Goal: Task Accomplishment & Management: Complete application form

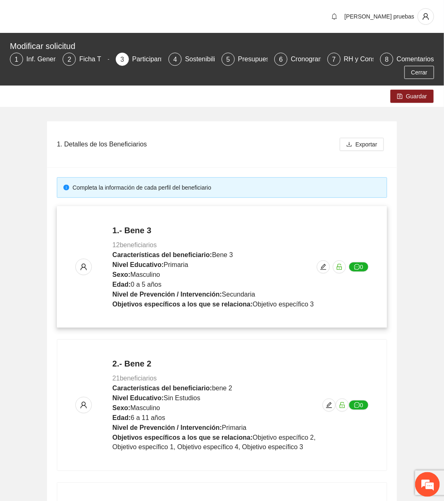
scroll to position [315, 0]
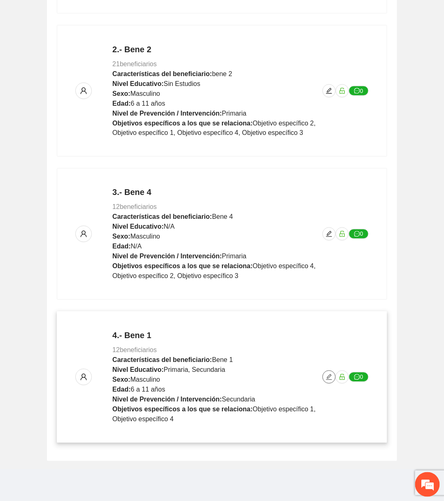
click at [332, 377] on span "edit" at bounding box center [329, 377] width 12 height 7
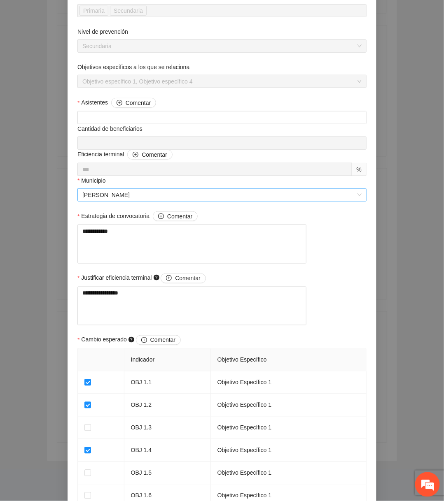
scroll to position [628, 0]
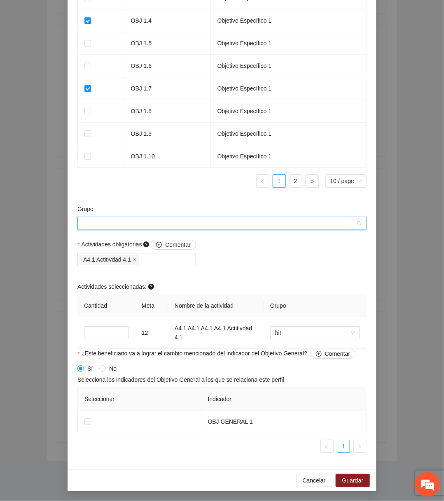
click at [207, 226] on input "Grupo" at bounding box center [218, 223] width 273 height 12
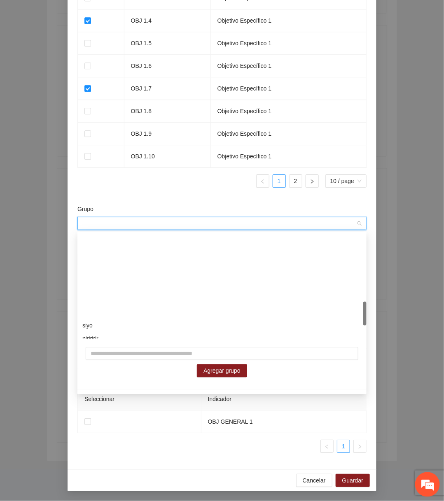
scroll to position [356, 0]
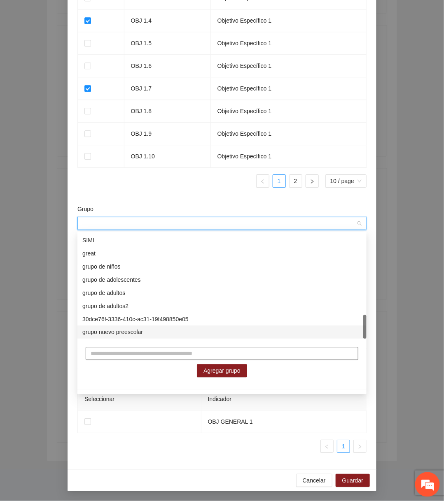
click at [153, 358] on input "text" at bounding box center [222, 353] width 273 height 13
type input "**********"
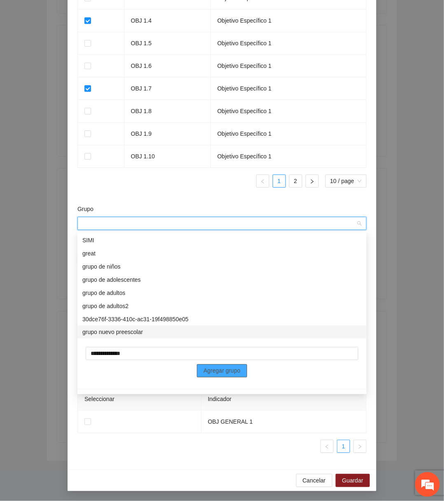
click at [213, 376] on button "Agregar grupo" at bounding box center [222, 371] width 50 height 13
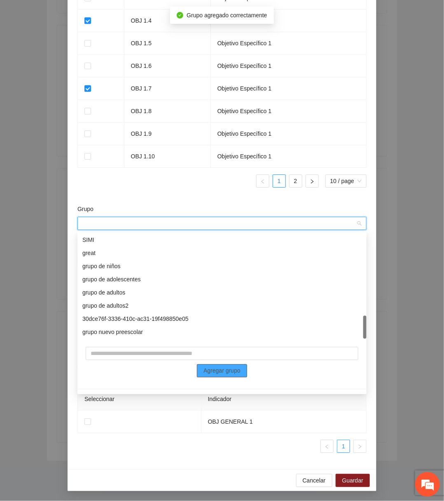
scroll to position [369, 0]
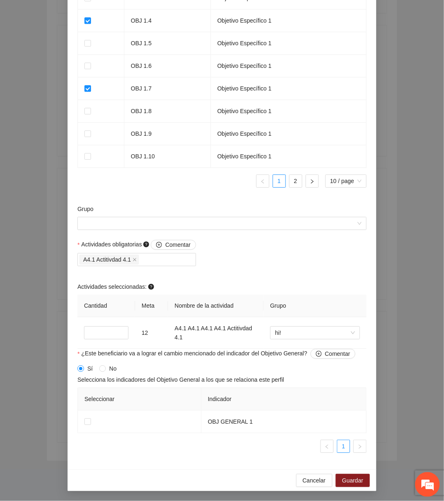
click at [154, 170] on div "Indicador Objetivo Específico OBJ 1.1 Objetivo Específico 1 OBJ 1.2 Objetivo Es…" at bounding box center [221, 52] width 289 height 269
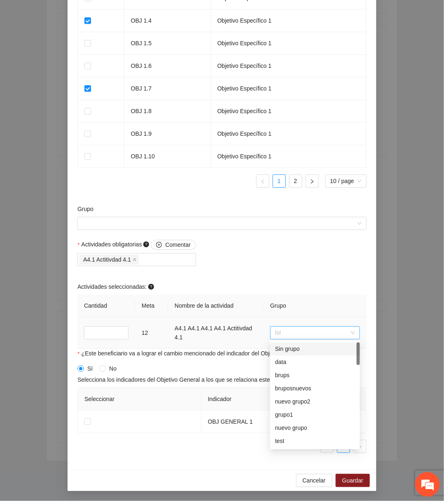
click at [296, 332] on span "hi!" at bounding box center [315, 333] width 80 height 12
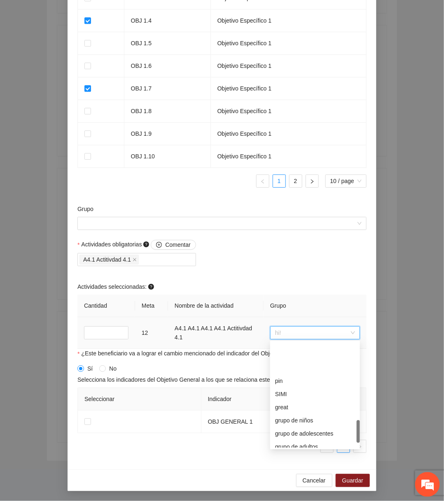
scroll to position [382, 0]
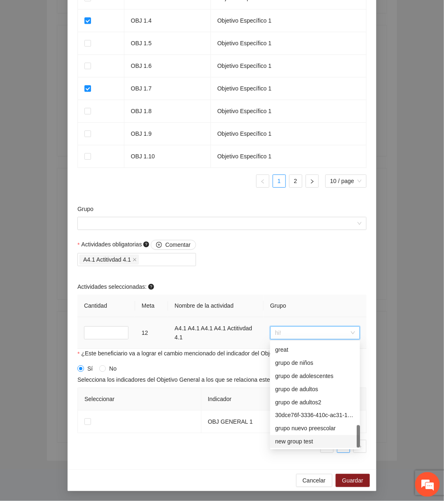
click at [293, 439] on div "new group test" at bounding box center [315, 442] width 80 height 9
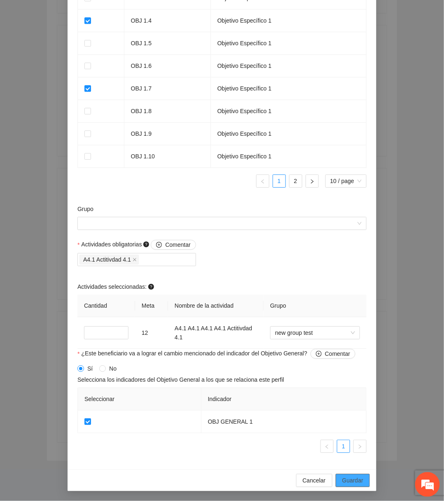
click at [361, 479] on span "Guardar" at bounding box center [352, 480] width 21 height 9
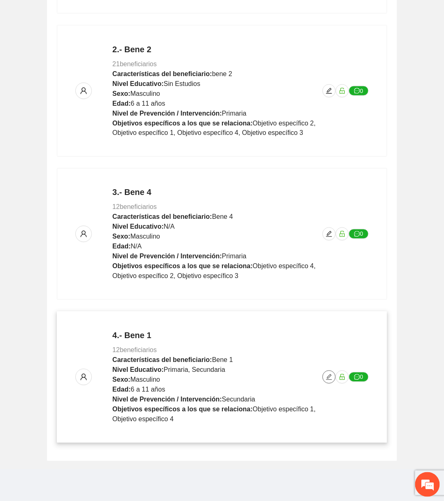
scroll to position [0, 0]
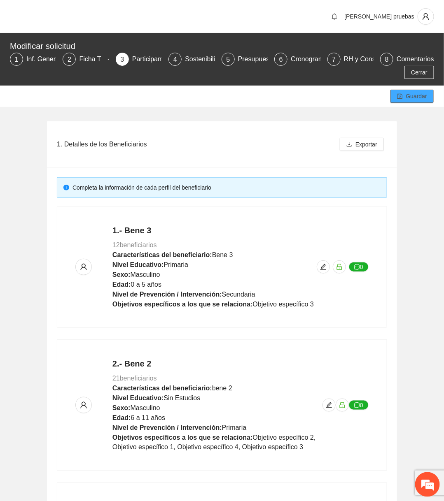
click at [417, 93] on span "Guardar" at bounding box center [416, 96] width 21 height 9
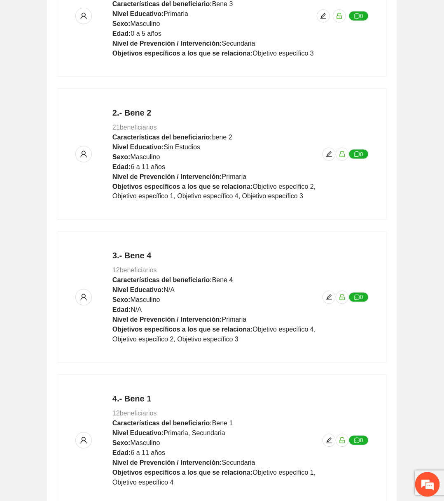
scroll to position [315, 0]
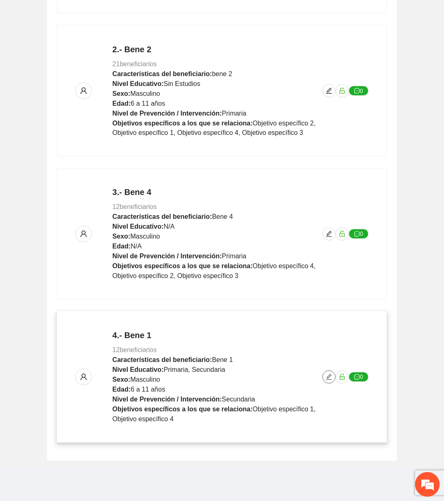
click at [330, 378] on icon "edit" at bounding box center [329, 377] width 7 height 7
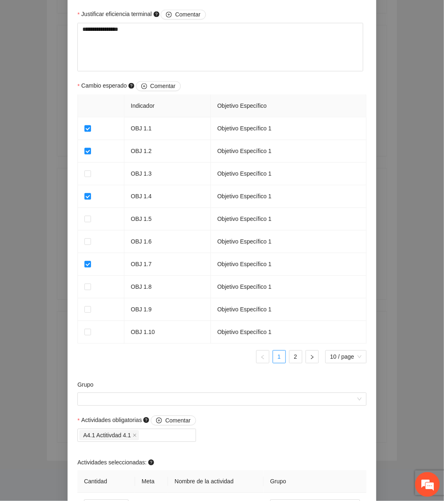
scroll to position [623, 0]
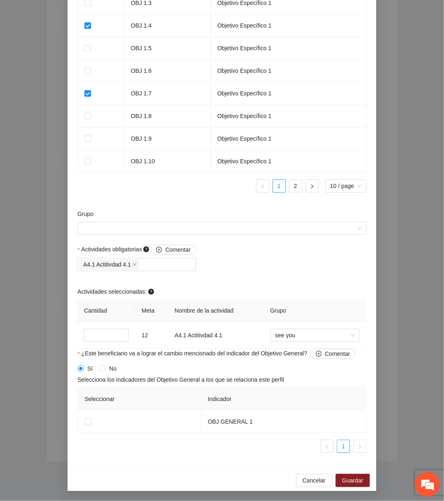
click at [212, 221] on div "Grupo" at bounding box center [221, 216] width 289 height 12
click at [212, 224] on input "Grupo" at bounding box center [218, 228] width 273 height 12
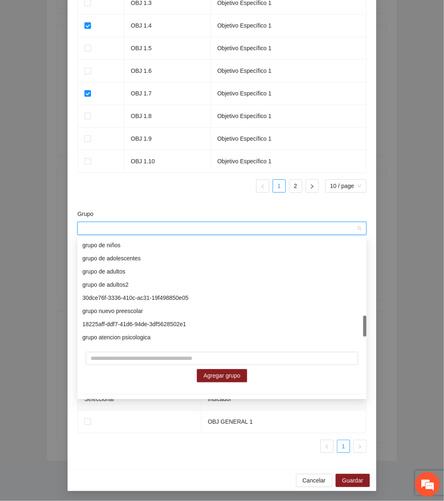
scroll to position [421, 0]
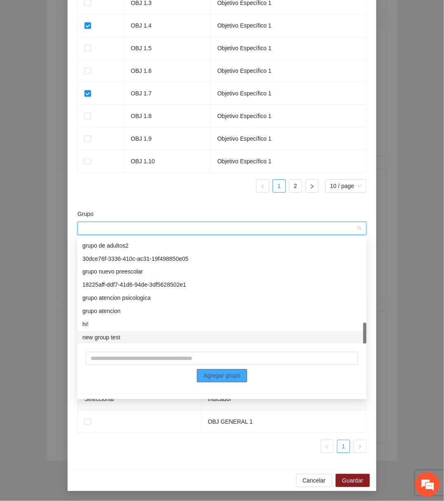
click at [213, 373] on span "Agregar grupo" at bounding box center [221, 376] width 37 height 9
click at [213, 360] on input "text" at bounding box center [222, 358] width 273 height 13
type input "*"
type input "**********"
click at [234, 375] on span "Agregar grupo" at bounding box center [221, 376] width 37 height 9
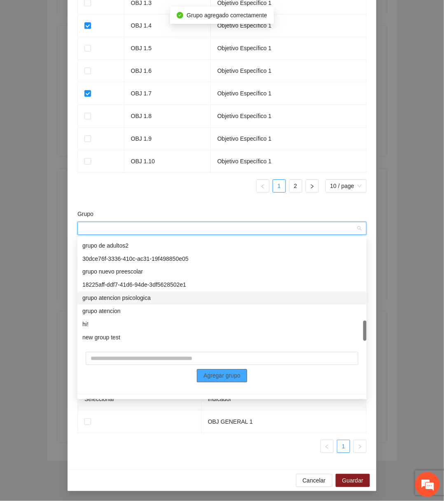
scroll to position [435, 0]
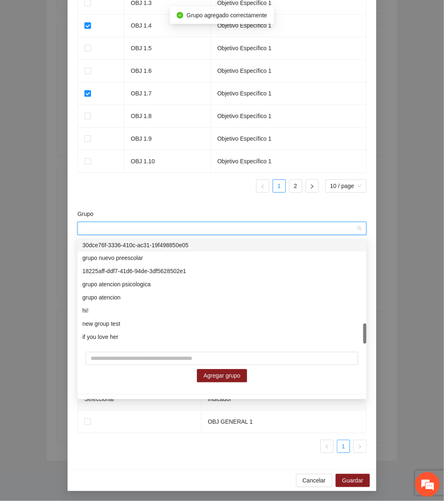
click at [164, 214] on div "Grupo" at bounding box center [221, 216] width 289 height 12
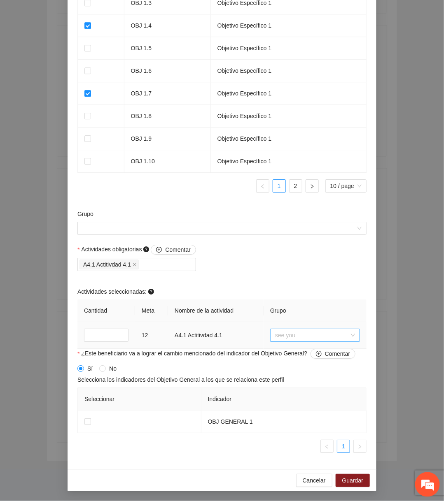
click at [310, 330] on span "see you" at bounding box center [315, 335] width 80 height 12
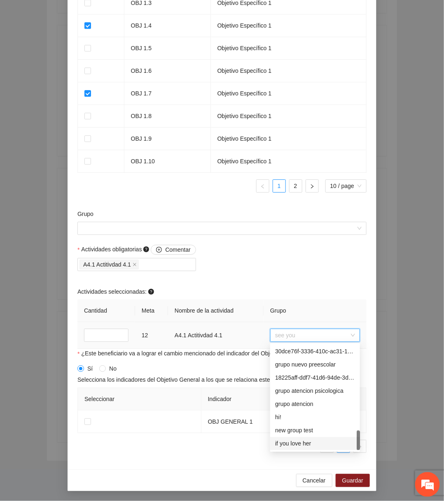
click at [307, 448] on div "if you love her" at bounding box center [315, 444] width 80 height 9
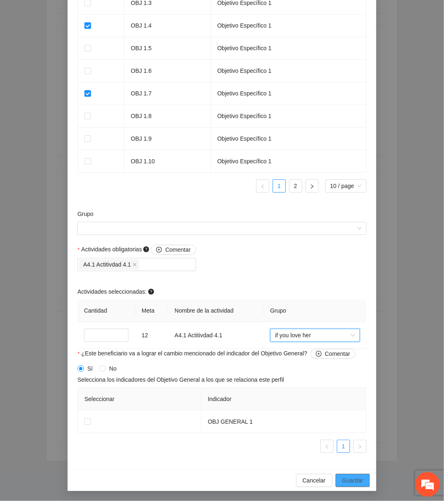
click at [359, 484] on span "Guardar" at bounding box center [352, 480] width 21 height 9
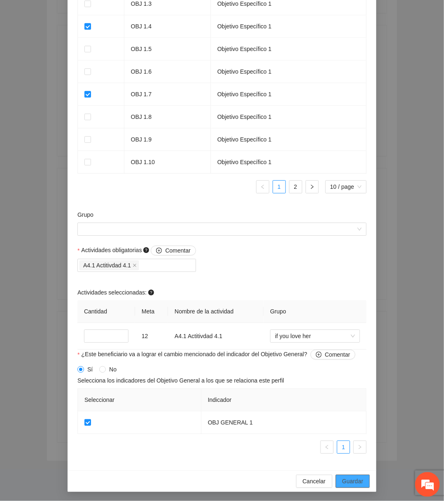
click at [350, 477] on span "Guardar" at bounding box center [352, 481] width 21 height 9
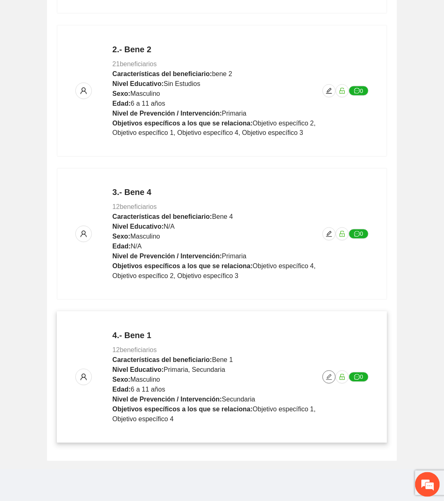
scroll to position [0, 0]
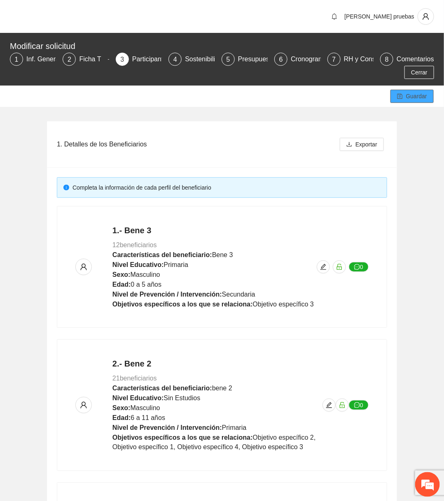
click at [413, 96] on span "Guardar" at bounding box center [416, 96] width 21 height 9
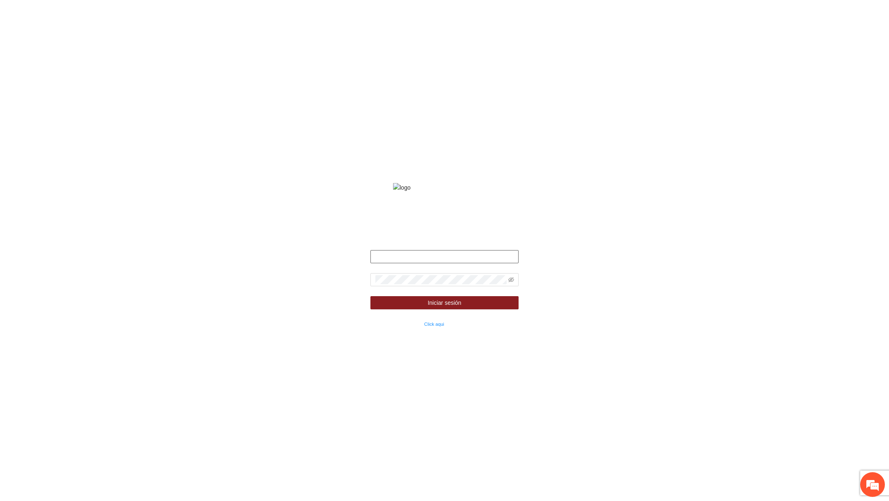
click at [458, 263] on input "text" at bounding box center [444, 256] width 148 height 13
type input "**********"
click at [408, 287] on span at bounding box center [444, 279] width 148 height 13
click at [511, 281] on icon "eye-invisible" at bounding box center [511, 281] width 2 height 2
click at [454, 308] on span "Iniciar sesión" at bounding box center [445, 302] width 34 height 9
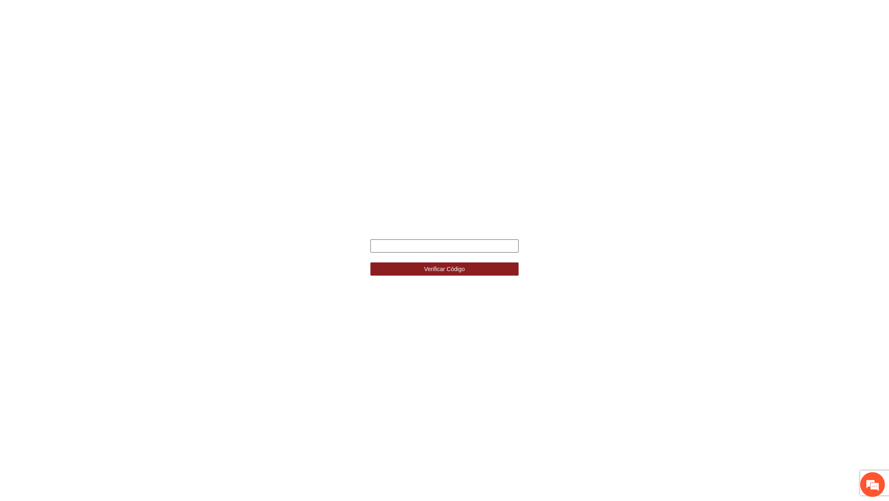
click at [445, 250] on input "text" at bounding box center [444, 246] width 148 height 13
type input "******"
click at [370, 263] on button "Verificar Código" at bounding box center [444, 269] width 148 height 13
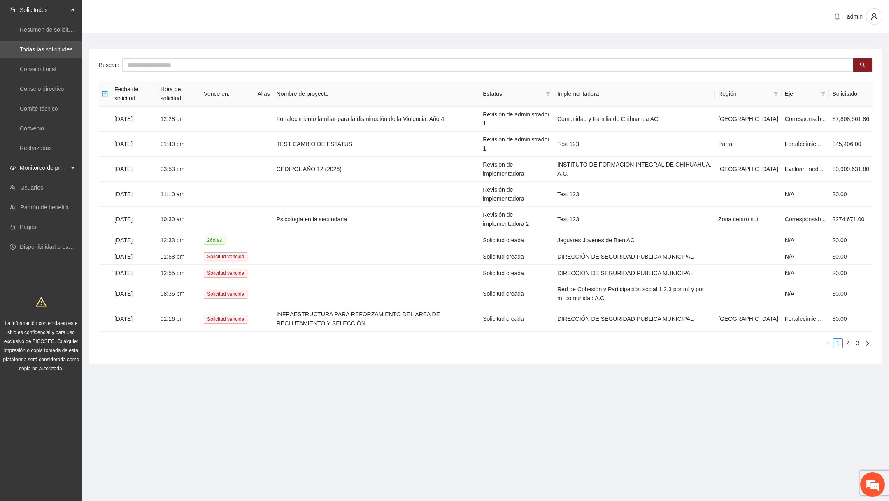
click at [69, 165] on div "Monitoreo de proyectos" at bounding box center [41, 168] width 82 height 16
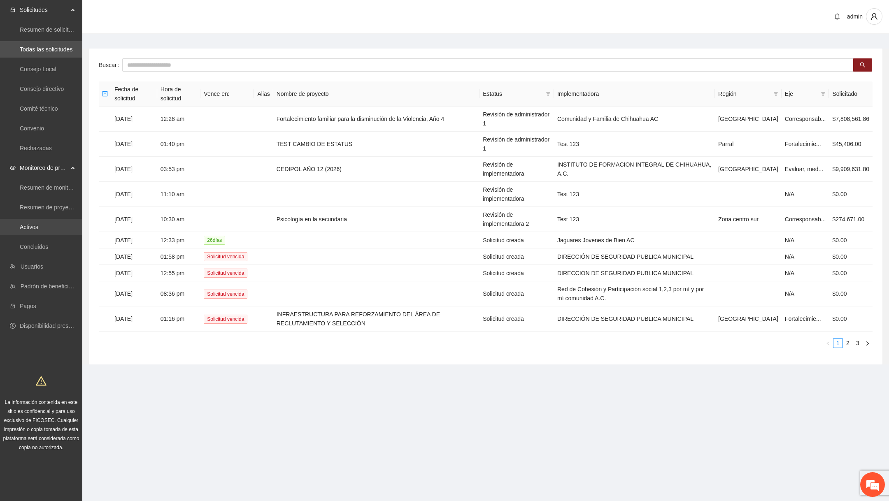
click at [26, 224] on link "Activos" at bounding box center [29, 227] width 19 height 7
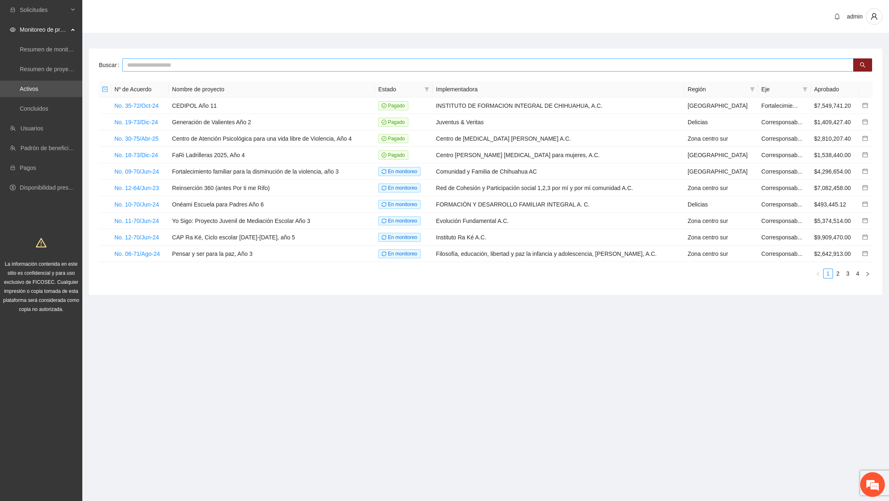
click at [446, 65] on input "text" at bounding box center [488, 64] width 732 height 13
paste input "**********"
type input "**"
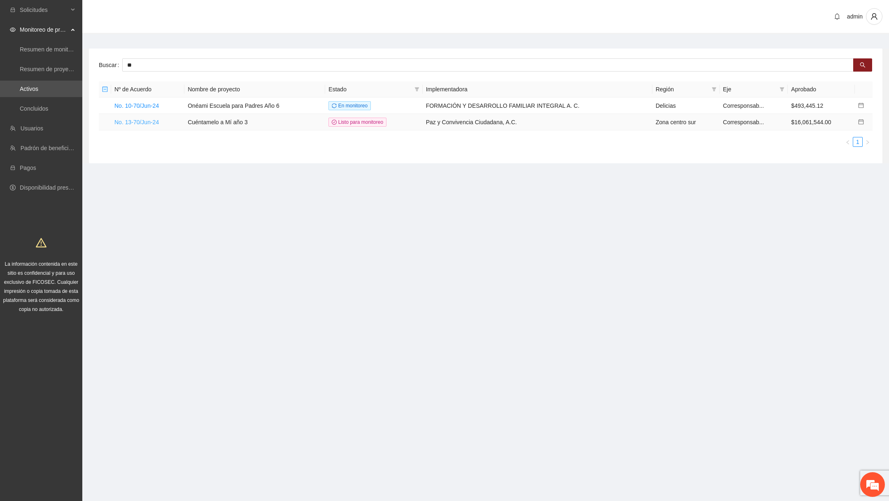
click at [153, 124] on link "No. 13-70/Jun-24" at bounding box center [136, 122] width 44 height 7
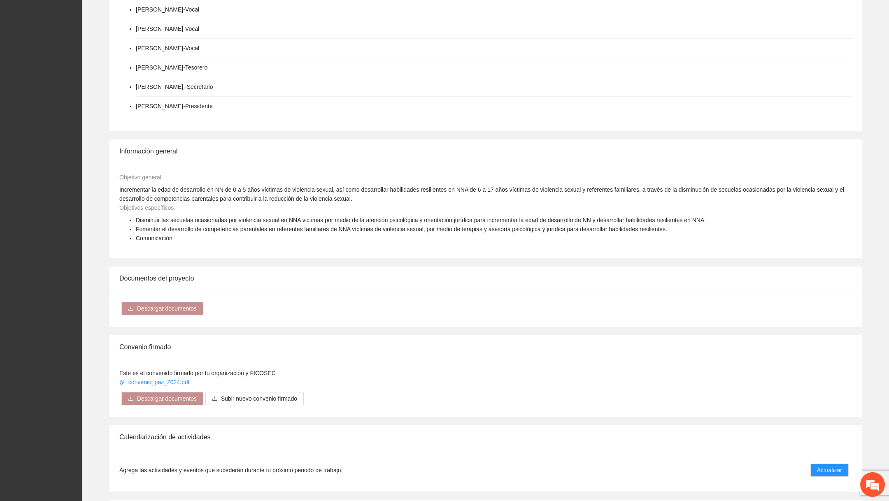
scroll to position [659, 0]
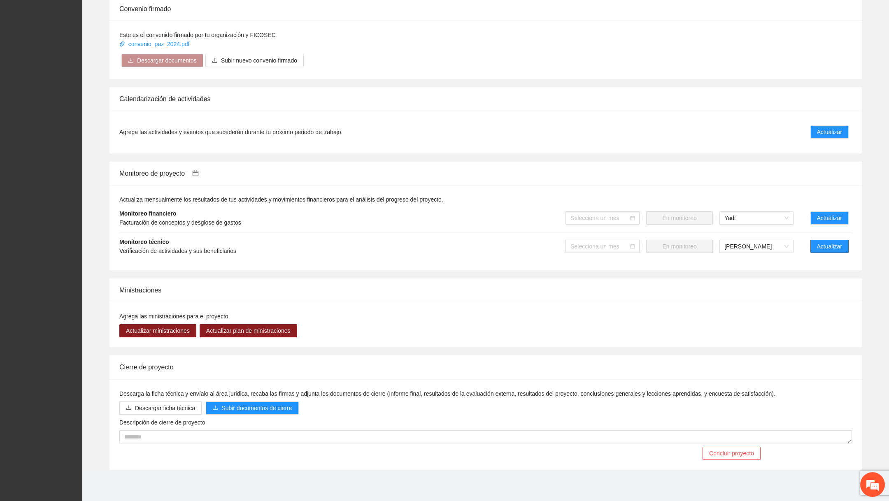
click at [830, 247] on span "Actualizar" at bounding box center [829, 246] width 25 height 9
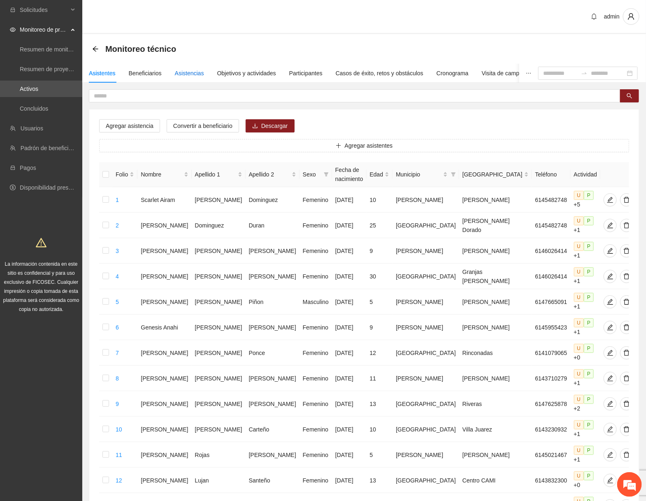
click at [194, 70] on div "Asistencias" at bounding box center [189, 73] width 29 height 9
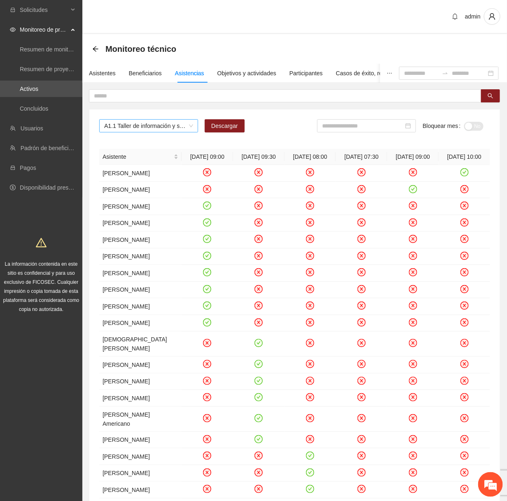
click at [191, 124] on span "A1.1 Taller de información y sensibilización sobre violencia sexual infantil pa…" at bounding box center [148, 126] width 89 height 12
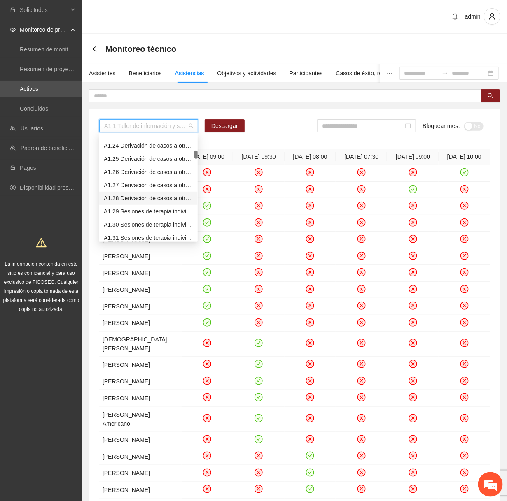
scroll to position [300, 0]
click at [137, 206] on div "A1.29 Sesiones de terapia individual a NNA víctimas de violencia sexual mediant…" at bounding box center [148, 210] width 89 height 9
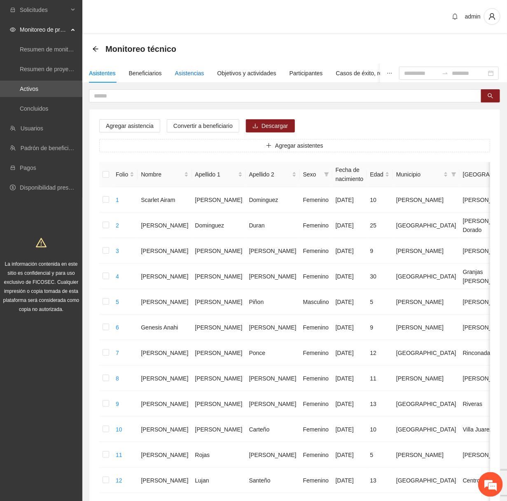
click at [204, 72] on div "Asistencias" at bounding box center [189, 73] width 29 height 9
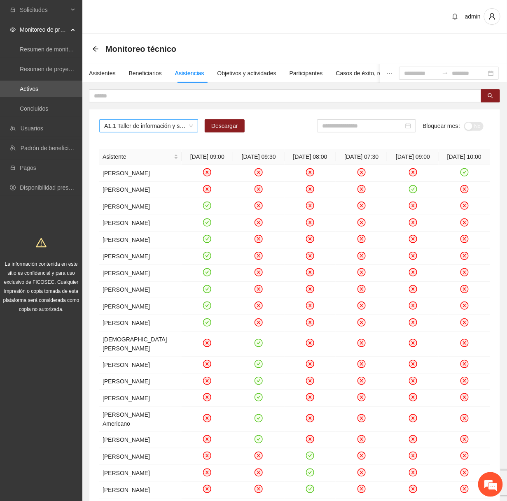
click at [172, 129] on span "A1.1 Taller de información y sensibilización sobre violencia sexual infantil pa…" at bounding box center [148, 126] width 89 height 12
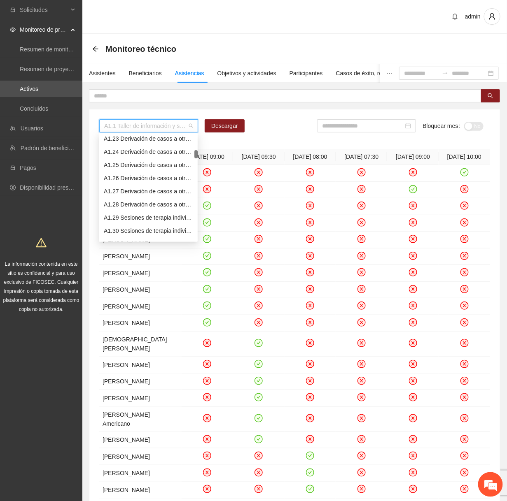
scroll to position [294, 0]
click at [160, 213] on div "A1.29 Sesiones de terapia individual a NNA víctimas de violencia sexual mediant…" at bounding box center [148, 216] width 89 height 9
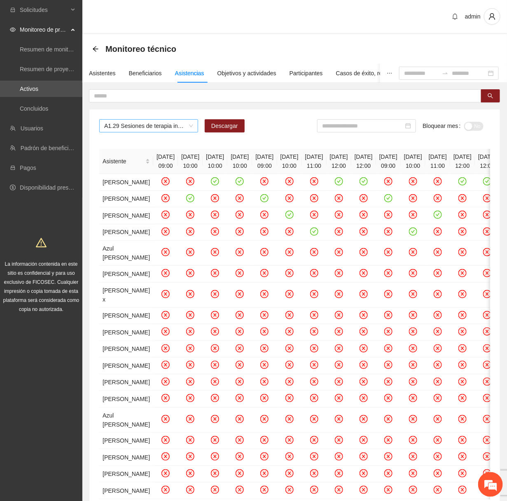
click at [168, 126] on span "A1.29 Sesiones de terapia individual a NNA víctimas de violencia sexual mediant…" at bounding box center [148, 126] width 89 height 12
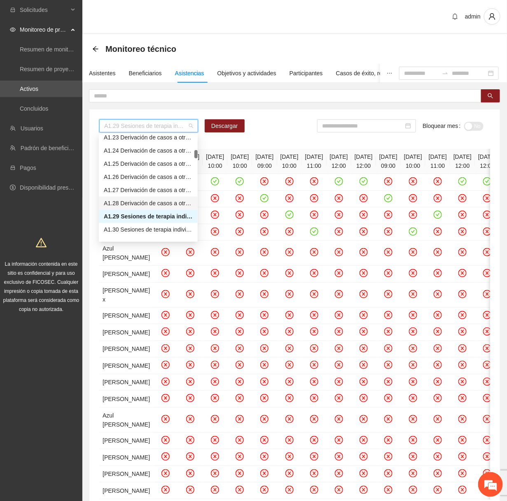
click at [142, 201] on div "A1.28 Derivación de casos a otras instituciones para la obtención de otros serv…" at bounding box center [148, 203] width 89 height 9
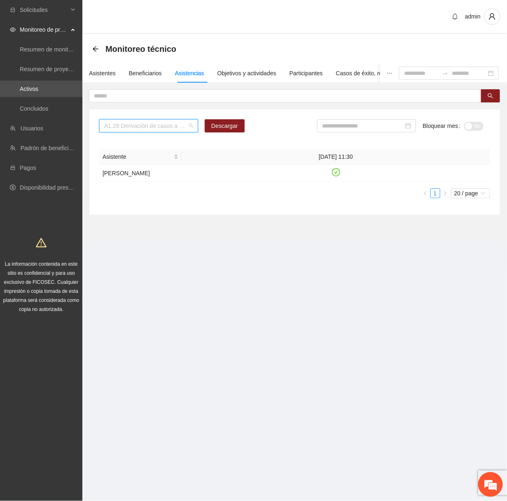
click at [178, 126] on span "A1.28 Derivación de casos a otras instituciones para la obtención de otros serv…" at bounding box center [148, 126] width 89 height 12
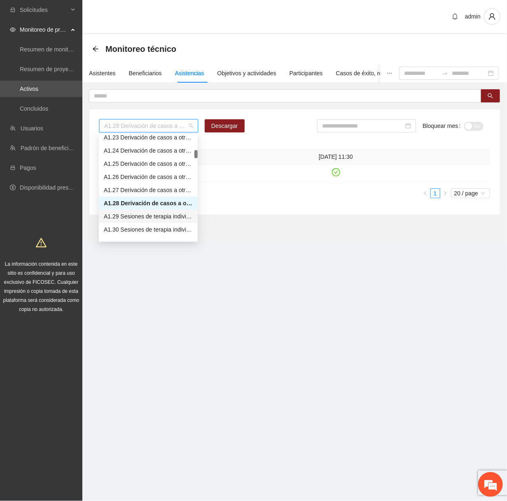
click at [141, 213] on div "A1.29 Sesiones de terapia individual a NNA víctimas de violencia sexual mediant…" at bounding box center [148, 216] width 89 height 9
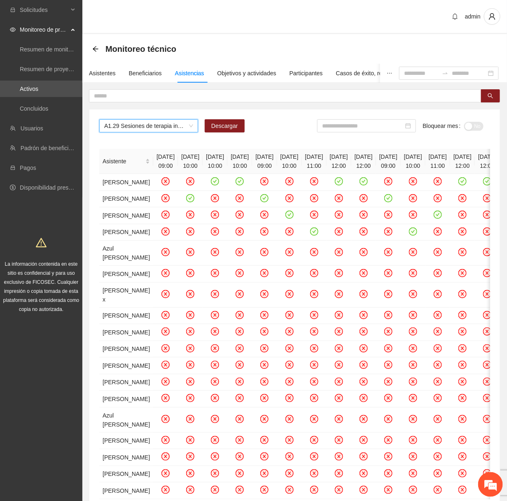
click at [183, 126] on span "A1.29 Sesiones de terapia individual a NNA víctimas de violencia sexual mediant…" at bounding box center [148, 126] width 89 height 12
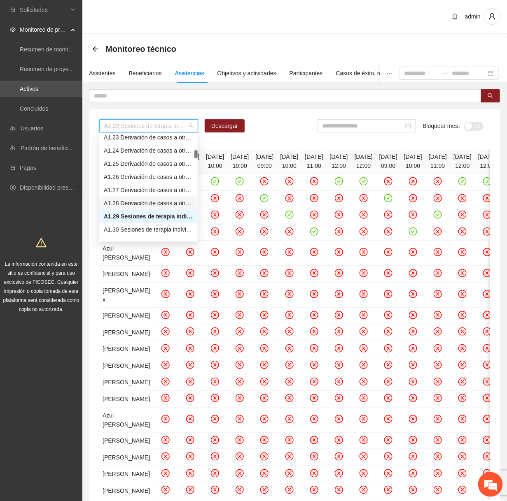
click at [154, 198] on div "A1.28 Derivación de casos a otras instituciones para la obtención de otros serv…" at bounding box center [148, 203] width 99 height 13
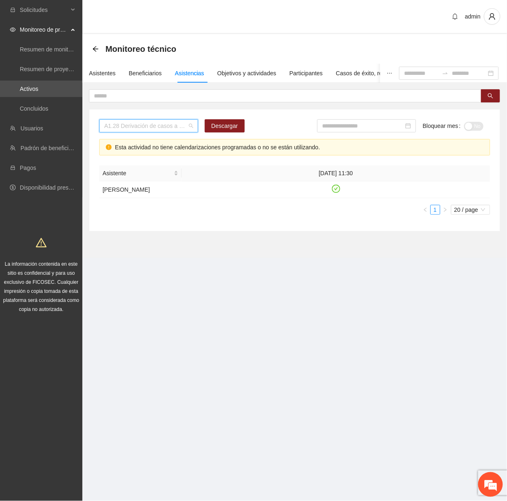
click at [179, 127] on span "A1.28 Derivación de casos a otras instituciones para la obtención de otros serv…" at bounding box center [148, 126] width 89 height 12
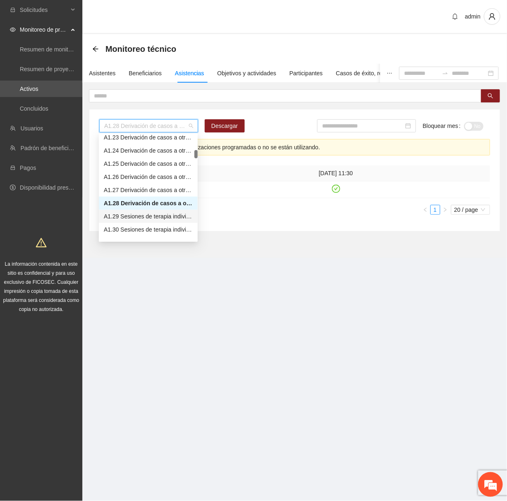
click at [140, 212] on div "A1.29 Sesiones de terapia individual a NNA víctimas de violencia sexual mediant…" at bounding box center [148, 216] width 89 height 9
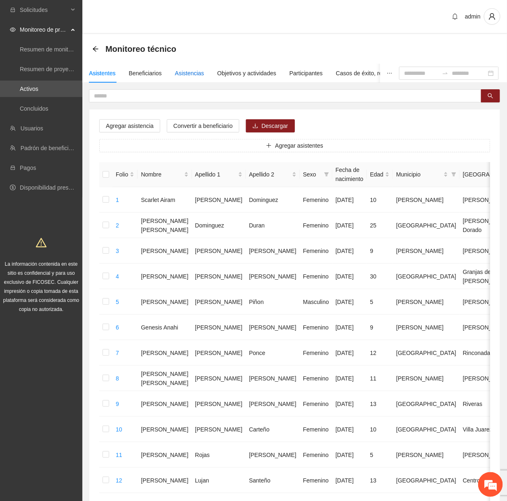
click at [193, 74] on div "Asistencias" at bounding box center [189, 73] width 29 height 9
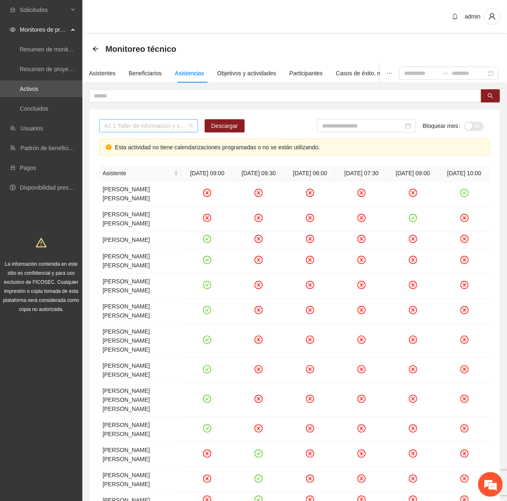
click at [173, 130] on span "A1.1 Taller de información y sensibilización sobre violencia sexual infantil pa…" at bounding box center [148, 126] width 89 height 12
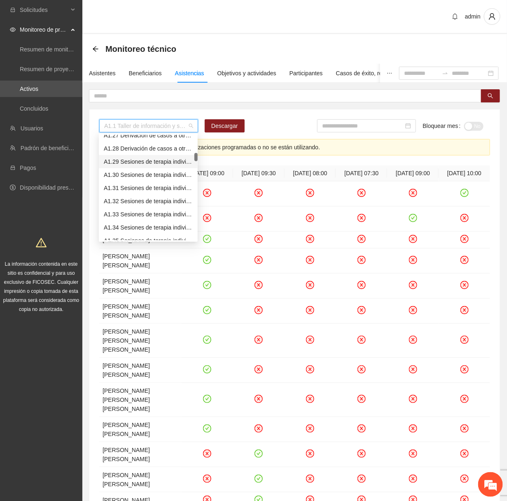
scroll to position [348, 0]
click at [151, 164] on div "A1.29 Sesiones de terapia individual a NNA víctimas de violencia sexual mediant…" at bounding box center [148, 162] width 89 height 9
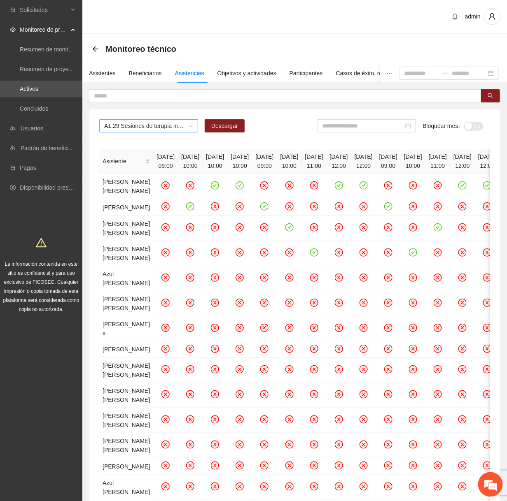
click at [157, 121] on span "A1.29 Sesiones de terapia individual a NNA víctimas de violencia sexual mediant…" at bounding box center [148, 126] width 89 height 12
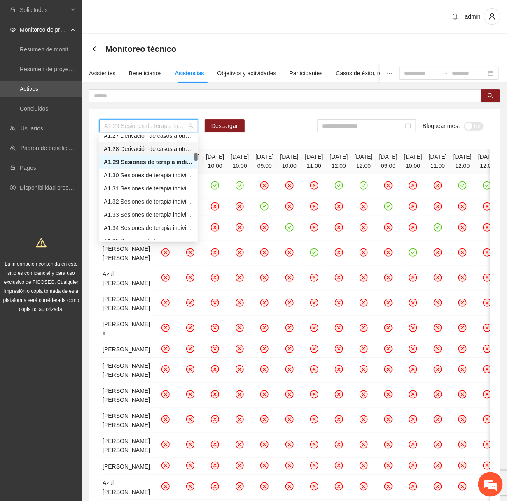
click at [147, 149] on div "A1.28 Derivación de casos a otras instituciones para la obtención de otros serv…" at bounding box center [148, 148] width 89 height 9
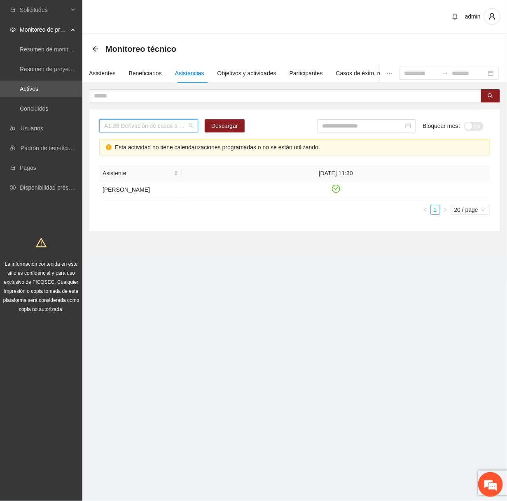
click at [166, 128] on span "A1.28 Derivación de casos a otras instituciones para la obtención de otros serv…" at bounding box center [148, 126] width 89 height 12
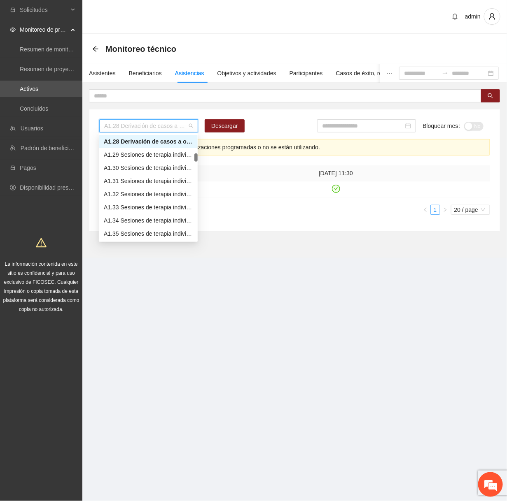
scroll to position [360, 0]
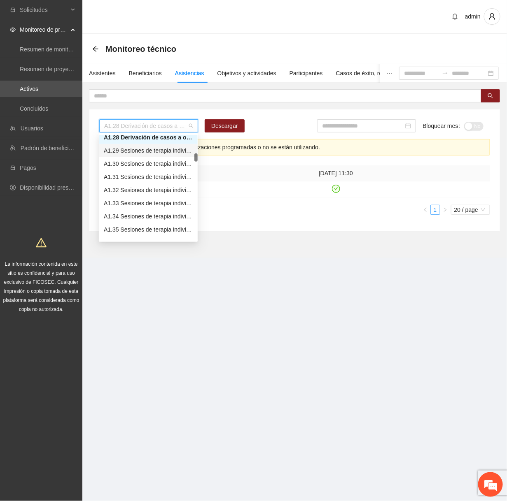
click at [149, 150] on div "A1.29 Sesiones de terapia individual a NNA víctimas de violencia sexual mediant…" at bounding box center [148, 150] width 89 height 9
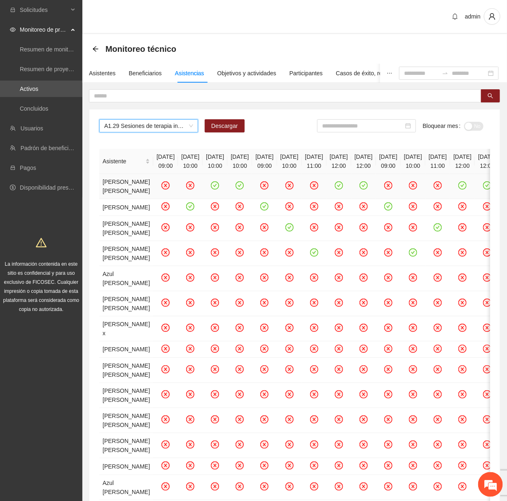
click at [161, 190] on icon "close-circle" at bounding box center [165, 186] width 8 height 8
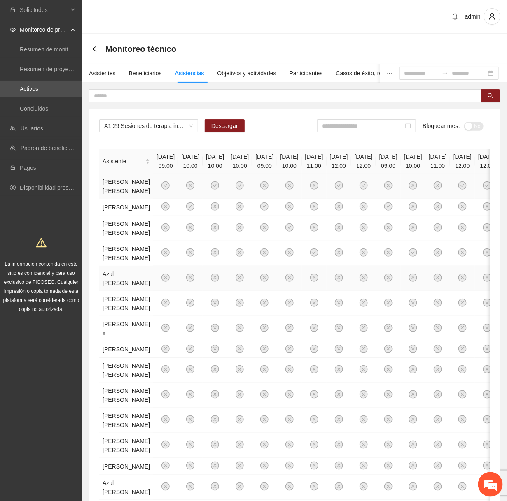
scroll to position [0, 0]
click at [176, 123] on span "A1.29 Sesiones de terapia individual a NNA víctimas de violencia sexual mediant…" at bounding box center [148, 125] width 89 height 12
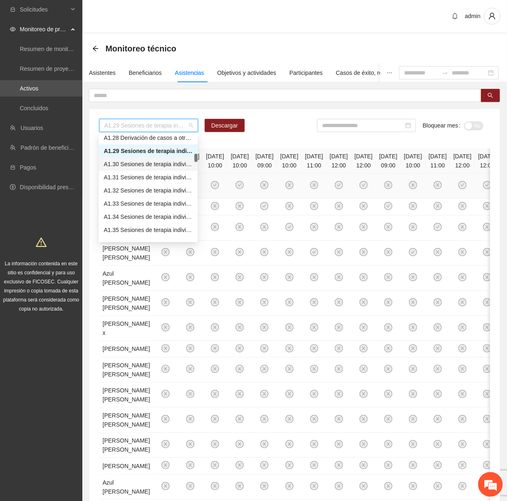
click at [146, 164] on div "A1.30 Sesiones de terapia individual a NNA víctimas de violencia sexual mediant…" at bounding box center [148, 164] width 89 height 9
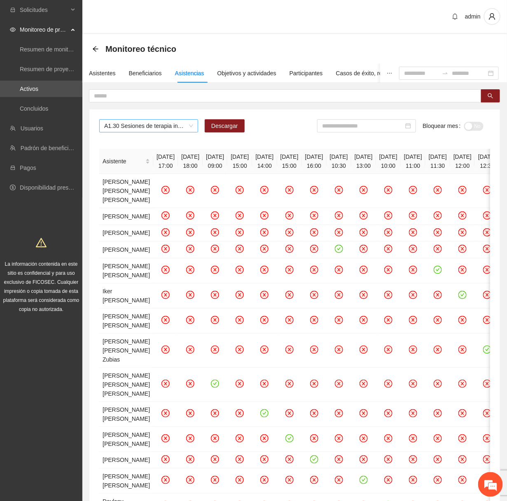
click at [175, 129] on span "A1.30 Sesiones de terapia individual a NNA víctimas de violencia sexual mediant…" at bounding box center [148, 126] width 89 height 12
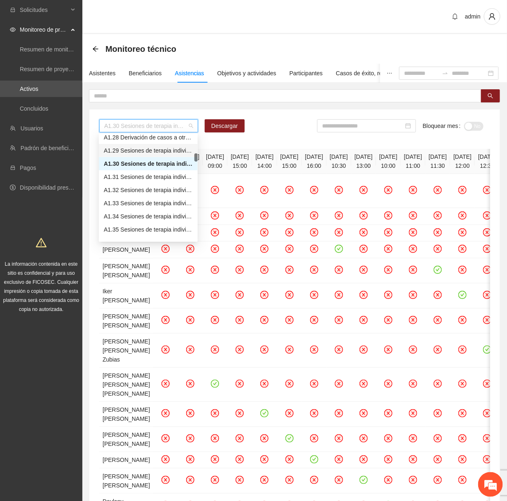
click at [148, 153] on div "A1.29 Sesiones de terapia individual a NNA víctimas de violencia sexual mediant…" at bounding box center [148, 150] width 89 height 9
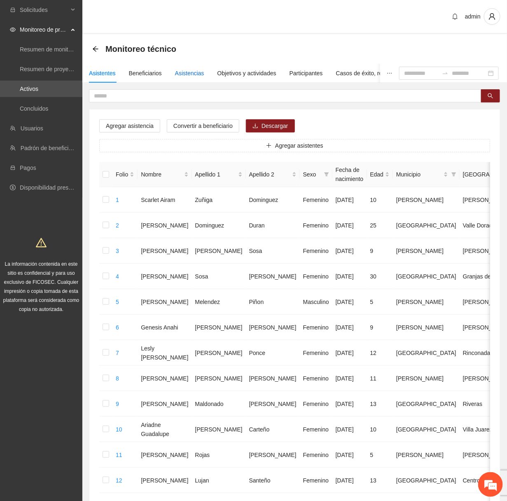
click at [198, 77] on div "Asistencias" at bounding box center [189, 73] width 29 height 9
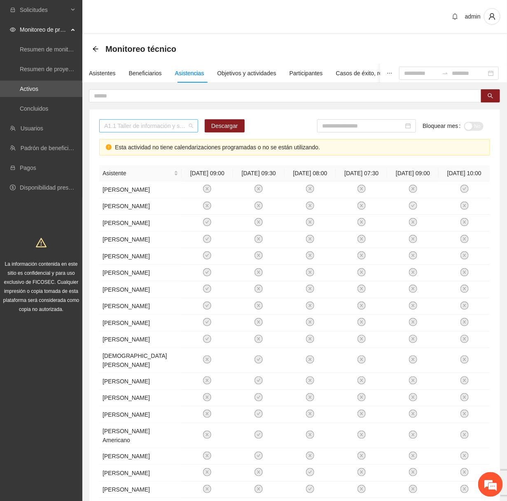
click at [175, 126] on span "A1.1 Taller de información y sensibilización sobre violencia sexual infantil pa…" at bounding box center [148, 126] width 89 height 12
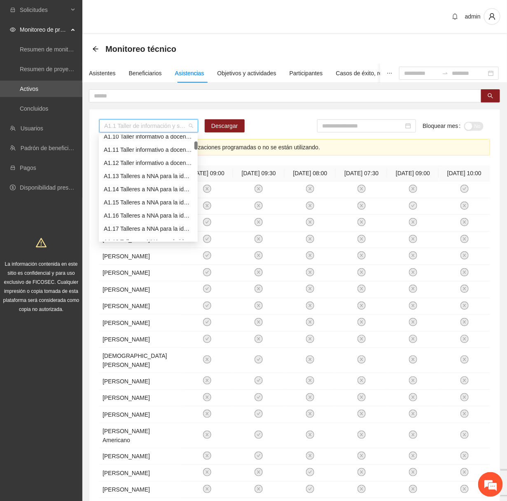
scroll to position [123, 0]
click at [219, 298] on td at bounding box center [207, 290] width 51 height 17
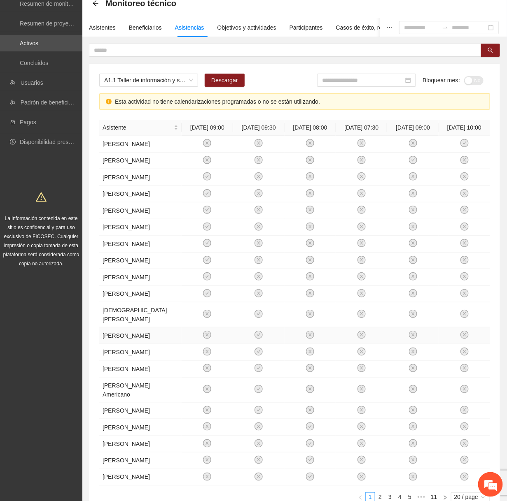
scroll to position [0, 0]
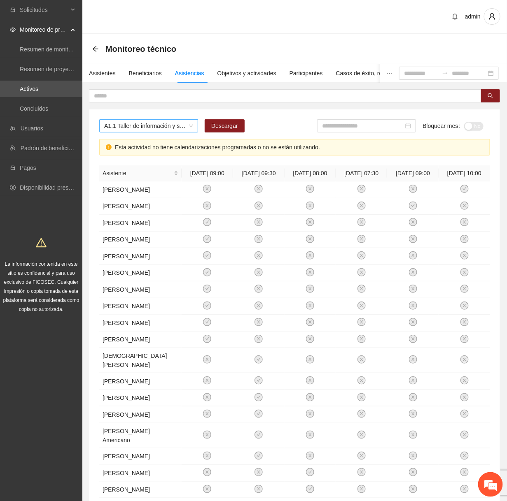
click at [176, 129] on span "A1.1 Taller de información y sensibilización sobre violencia sexual infantil pa…" at bounding box center [148, 126] width 89 height 12
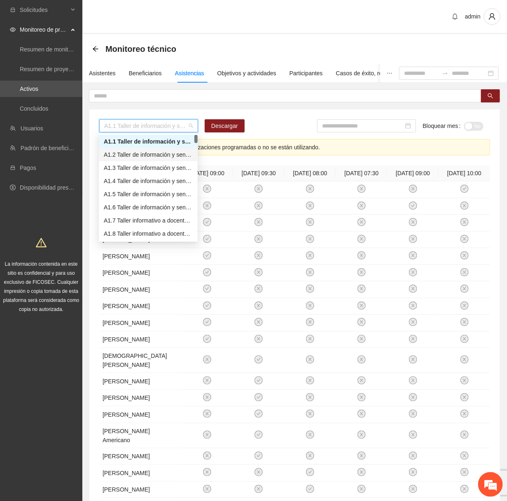
click at [168, 152] on div "A1.2 Taller de información y sensibilización sobre violencia sexual infantil pa…" at bounding box center [148, 154] width 89 height 9
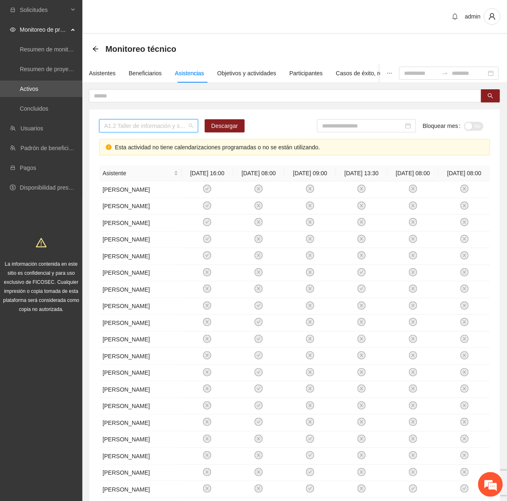
click at [163, 127] on span "A1.2 Taller de información y sensibilización sobre violencia sexual infantil pa…" at bounding box center [148, 126] width 89 height 12
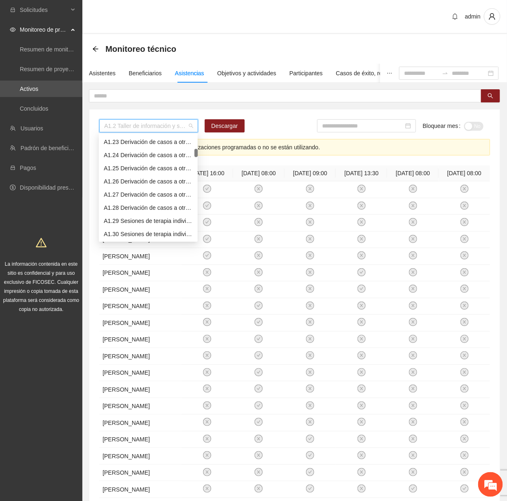
scroll to position [290, 0]
click at [148, 216] on div "A1.29 Sesiones de terapia individual a NNA víctimas de violencia sexual mediant…" at bounding box center [148, 220] width 89 height 9
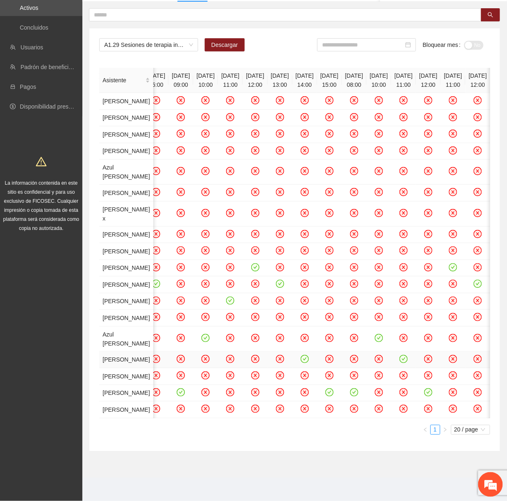
scroll to position [0, 0]
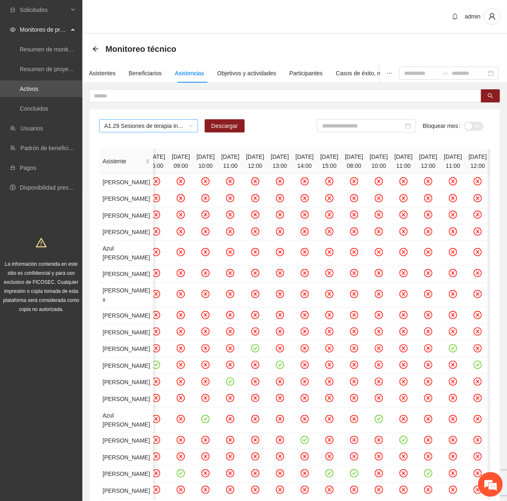
click at [172, 130] on span "A1.29 Sesiones de terapia individual a NNA víctimas de violencia sexual mediant…" at bounding box center [148, 126] width 89 height 12
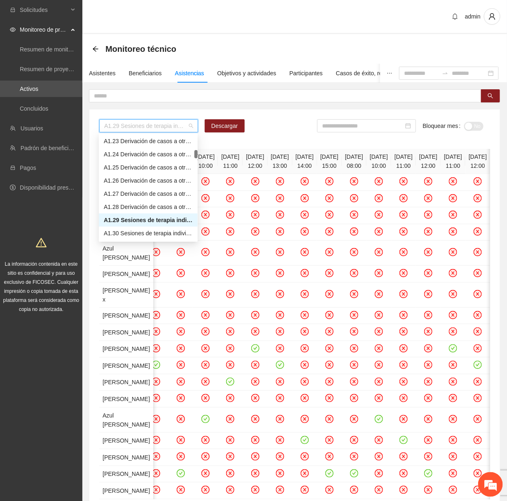
click at [142, 220] on div "A1.29 Sesiones de terapia individual a NNA víctimas de violencia sexual mediant…" at bounding box center [148, 220] width 89 height 9
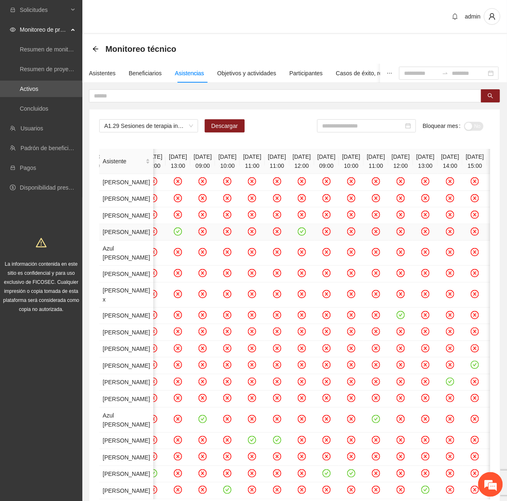
scroll to position [0, 4786]
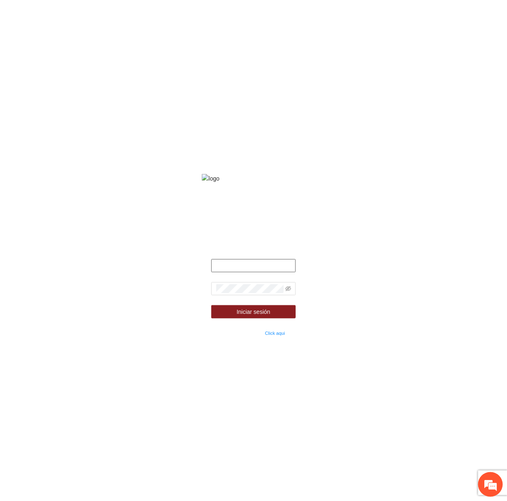
click at [259, 273] on input "text" at bounding box center [253, 265] width 84 height 13
type input "**********"
click at [287, 291] on icon "eye-invisible" at bounding box center [288, 289] width 6 height 5
click at [211, 305] on button "Iniciar sesión" at bounding box center [253, 311] width 84 height 13
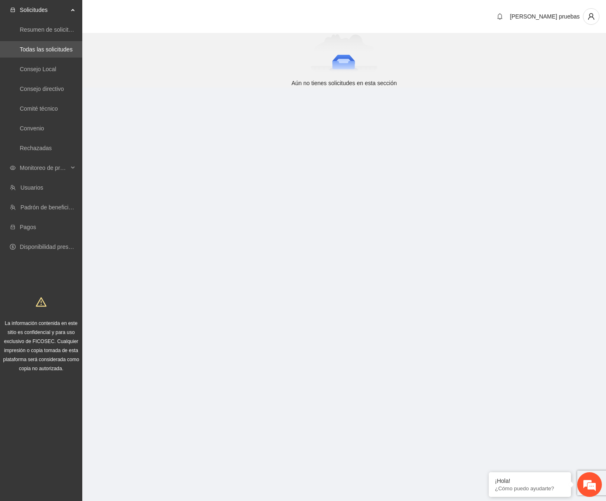
click at [373, 0] on div "[PERSON_NAME] pruebas" at bounding box center [344, 17] width 524 height 34
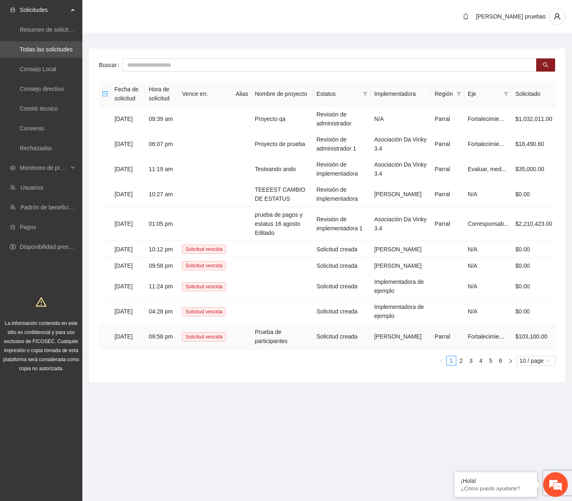
click at [269, 334] on td "Prueba de participantes" at bounding box center [283, 336] width 62 height 25
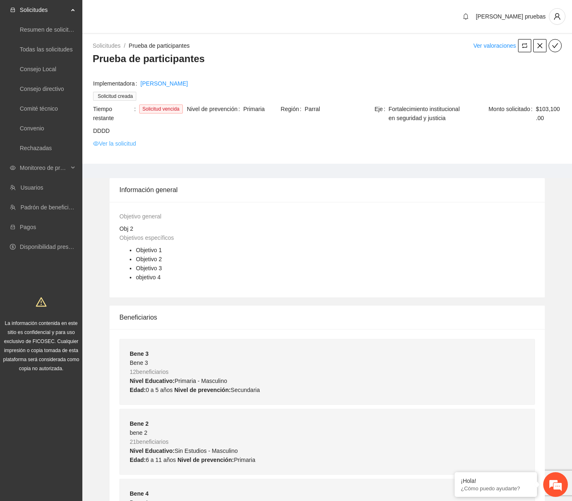
click at [133, 142] on link "Ver la solicitud" at bounding box center [114, 143] width 43 height 9
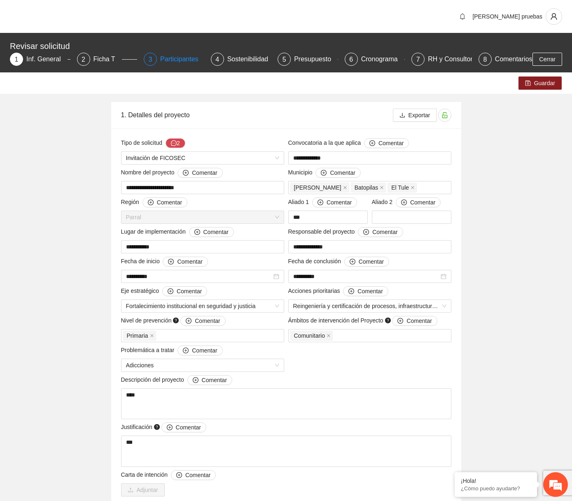
click at [176, 59] on div "Participantes" at bounding box center [182, 59] width 45 height 13
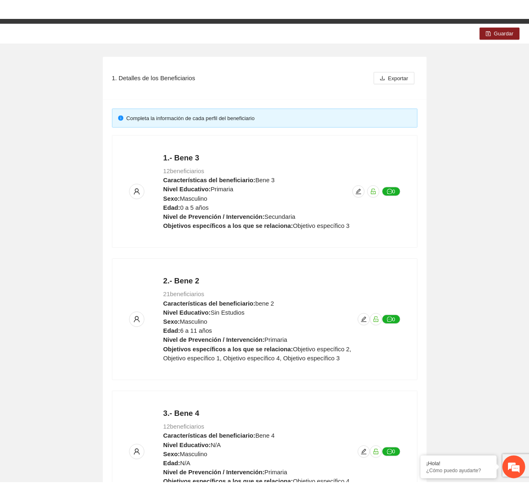
scroll to position [315, 0]
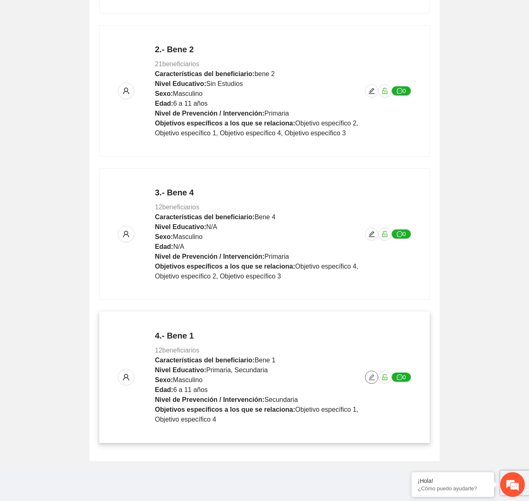
click at [368, 375] on icon "edit" at bounding box center [371, 377] width 7 height 7
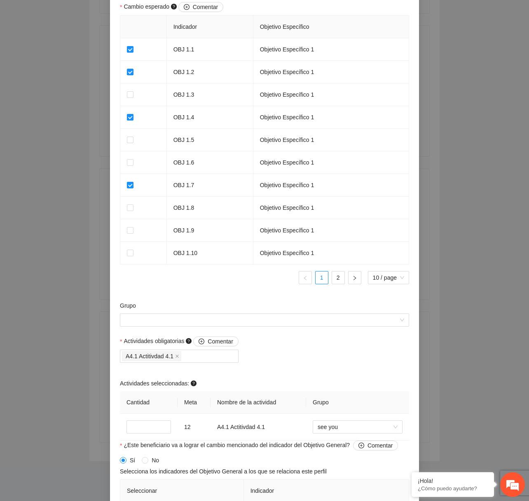
scroll to position [623, 0]
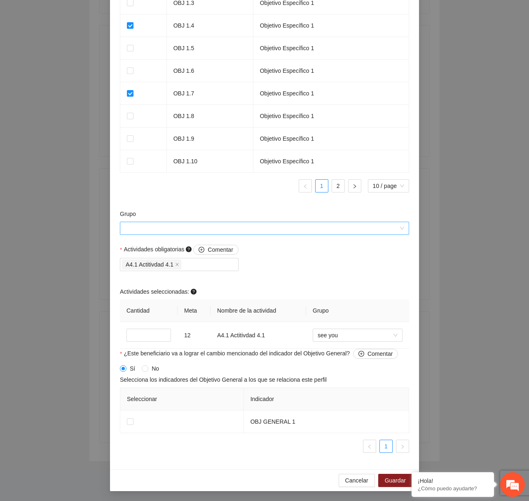
click at [246, 228] on input "Grupo" at bounding box center [261, 228] width 273 height 12
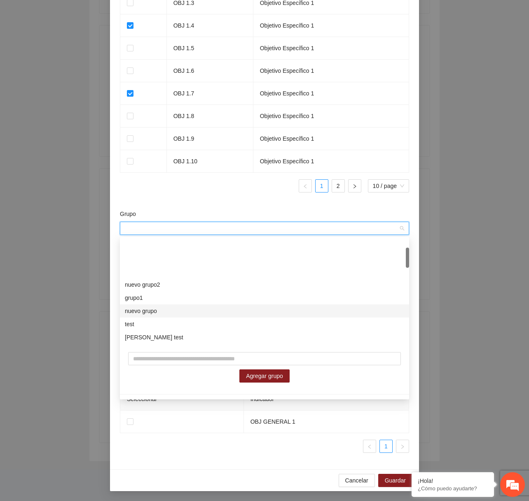
scroll to position [435, 0]
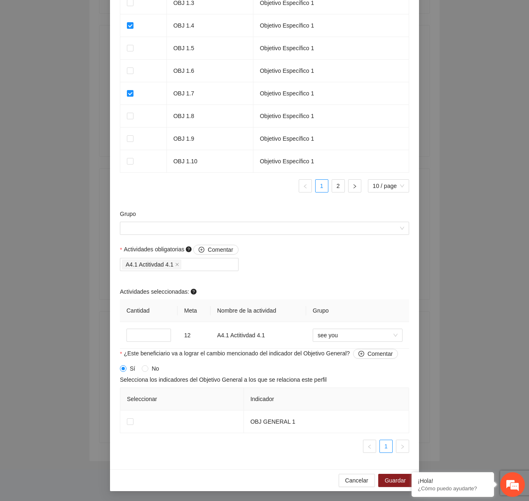
click at [351, 336] on span "see you" at bounding box center [357, 335] width 80 height 12
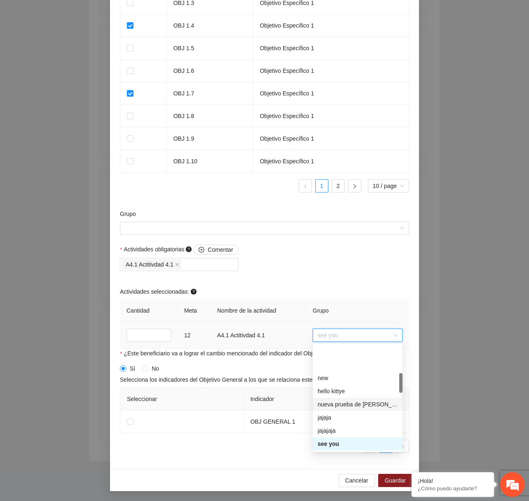
scroll to position [448, 0]
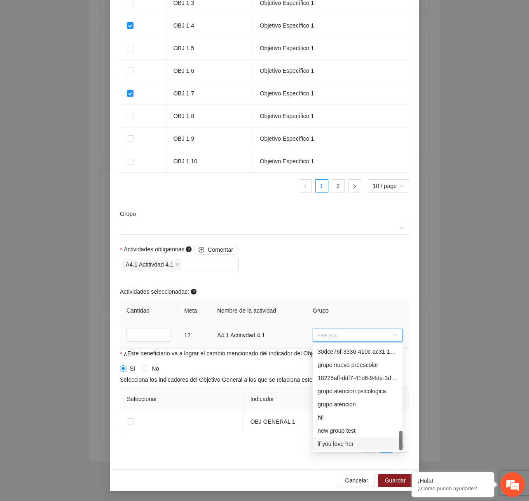
click at [334, 443] on div "if you love her" at bounding box center [357, 444] width 80 height 9
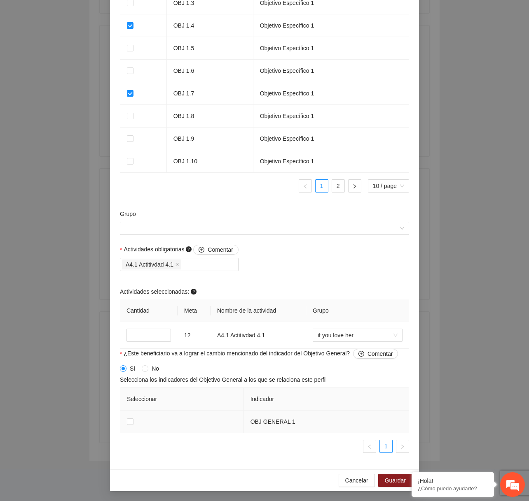
click at [124, 422] on td at bounding box center [181, 422] width 123 height 23
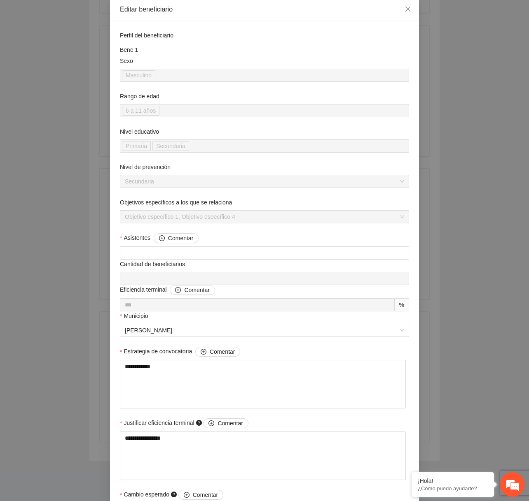
scroll to position [0, 0]
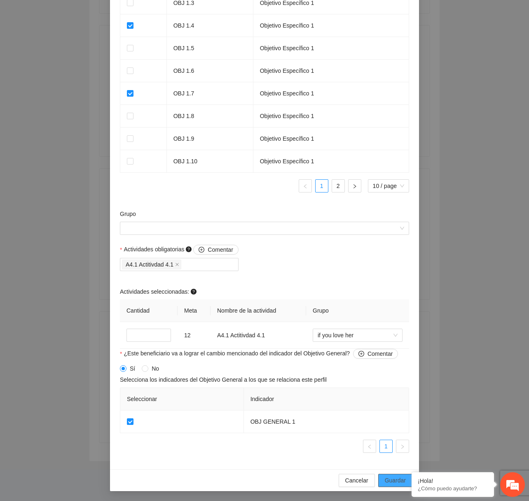
click at [396, 480] on span "Guardar" at bounding box center [394, 480] width 21 height 9
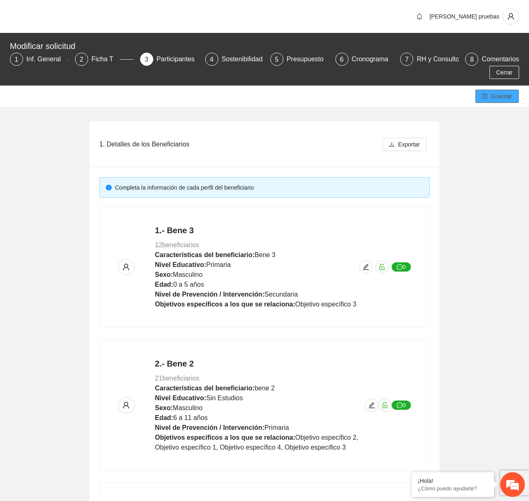
click at [502, 97] on span "Guardar" at bounding box center [501, 96] width 21 height 9
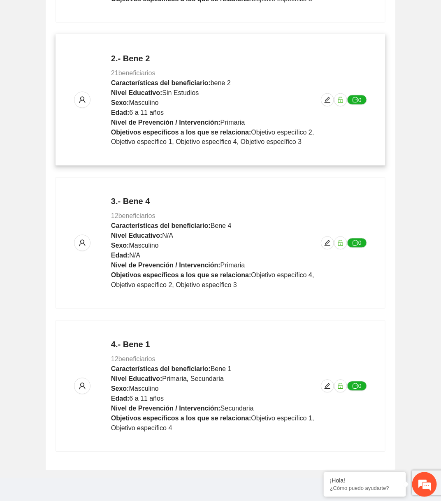
scroll to position [315, 0]
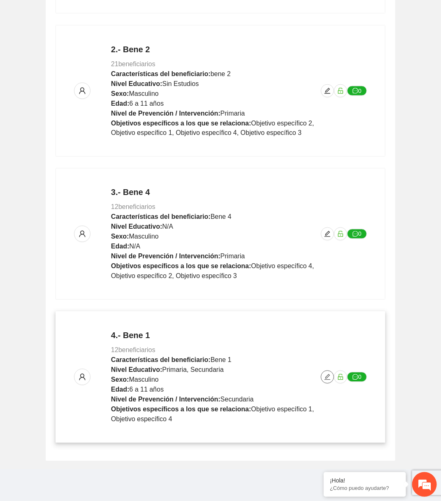
click at [328, 377] on icon "edit" at bounding box center [327, 377] width 7 height 7
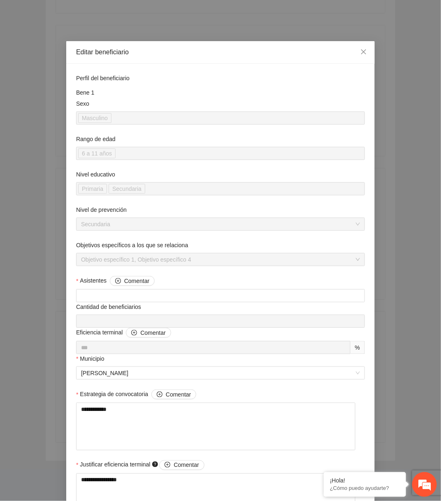
scroll to position [623, 0]
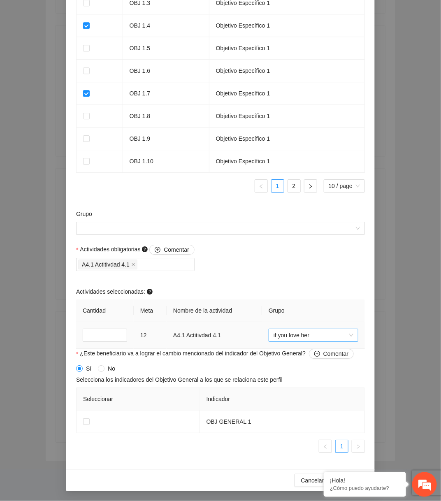
click at [312, 336] on span "if you love her" at bounding box center [314, 335] width 80 height 12
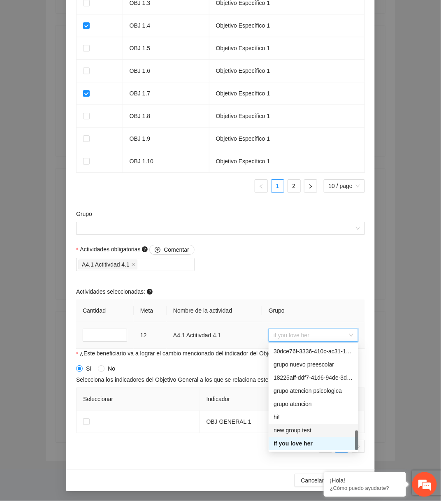
click at [289, 431] on div "new group test" at bounding box center [314, 430] width 80 height 9
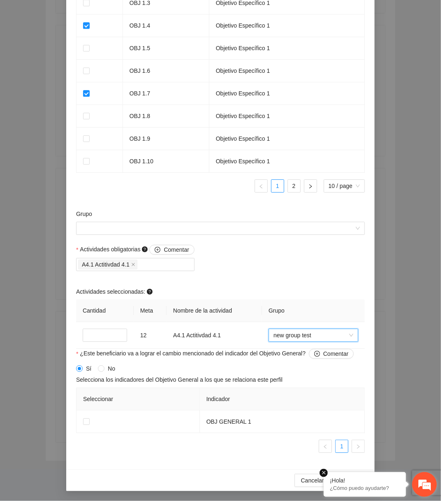
click at [326, 473] on em at bounding box center [324, 473] width 8 height 8
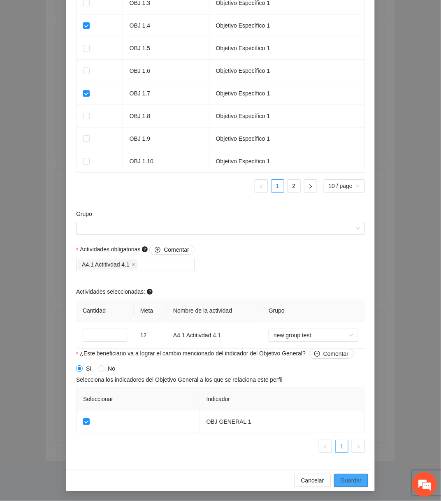
click at [354, 475] on button "Guardar" at bounding box center [351, 480] width 34 height 13
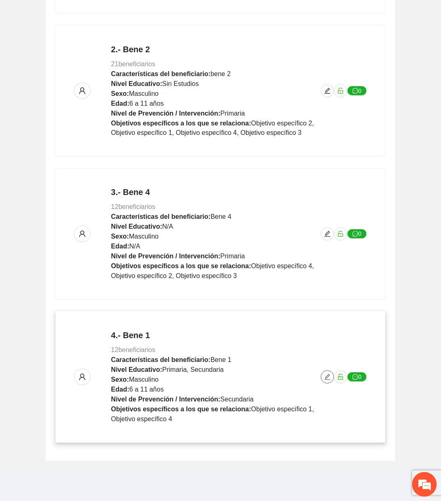
scroll to position [0, 0]
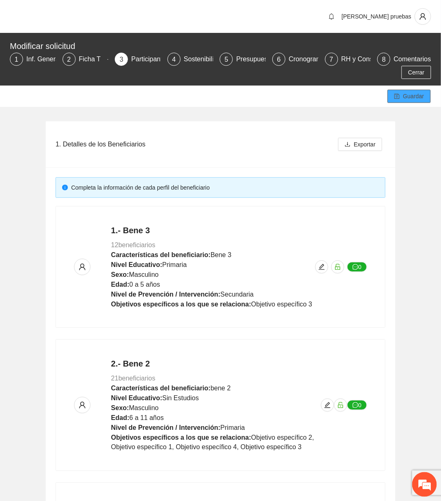
click at [402, 94] on button "Guardar" at bounding box center [409, 96] width 43 height 13
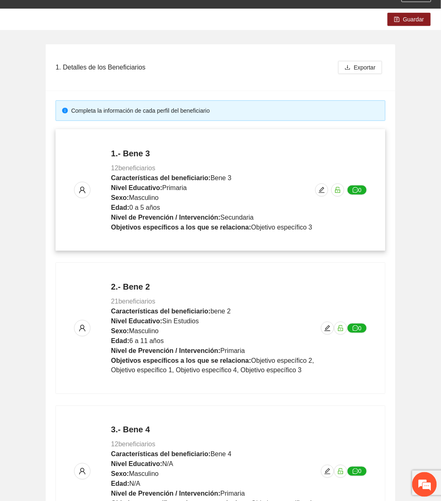
scroll to position [315, 0]
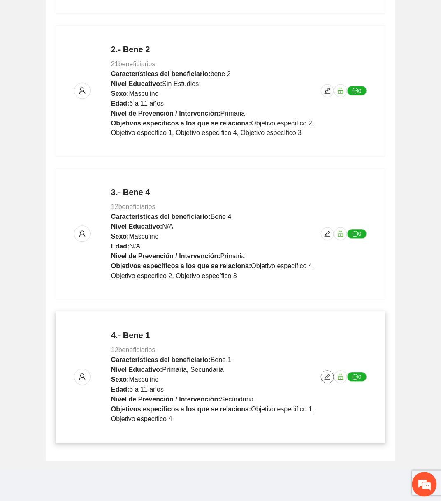
click at [326, 375] on icon "edit" at bounding box center [327, 377] width 7 height 7
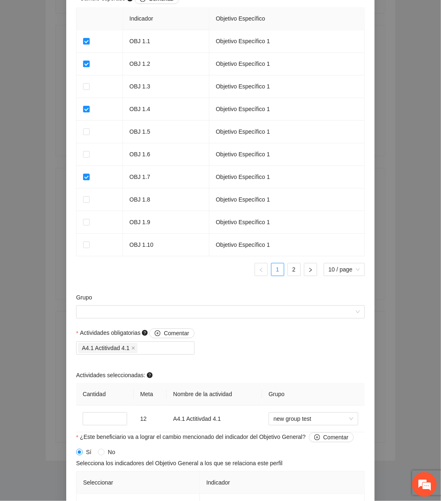
scroll to position [623, 0]
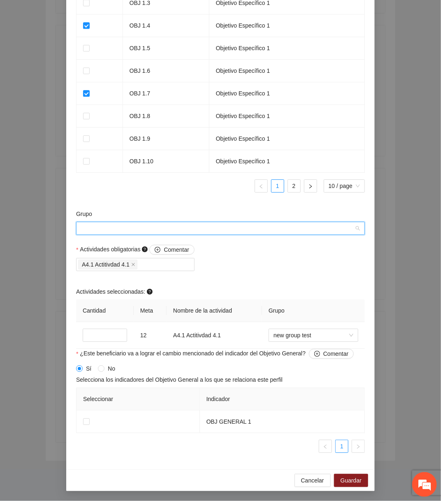
click at [254, 231] on input "Grupo" at bounding box center [217, 228] width 273 height 12
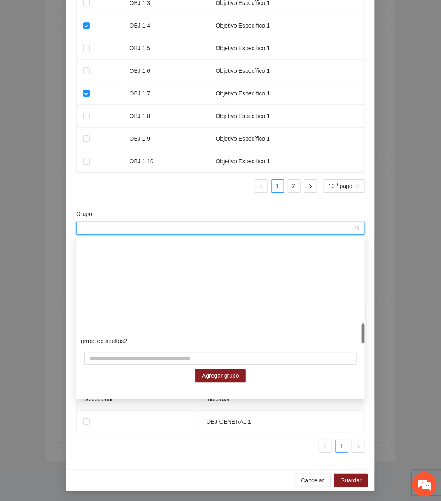
scroll to position [435, 0]
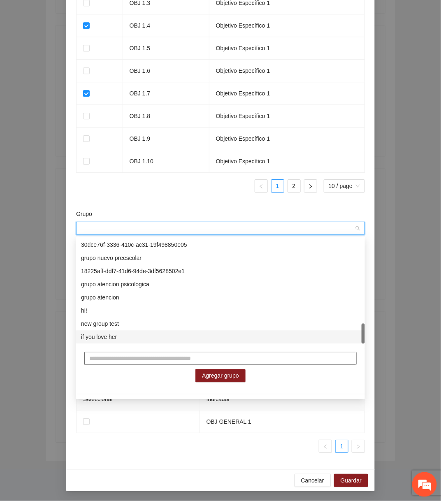
click at [158, 356] on input "text" at bounding box center [220, 358] width 273 height 13
type input "*"
type input "**********"
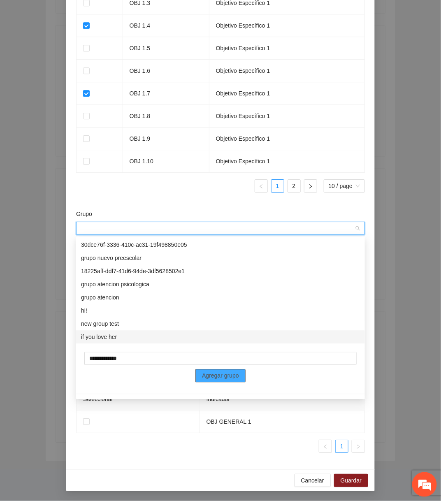
click at [202, 376] on span "Agregar grupo" at bounding box center [220, 376] width 37 height 9
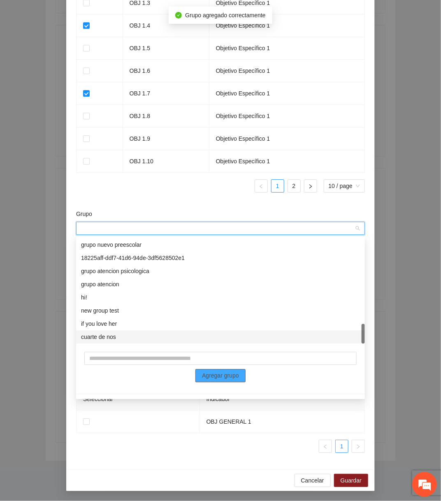
click at [191, 343] on div "cuarte de nos" at bounding box center [220, 337] width 289 height 13
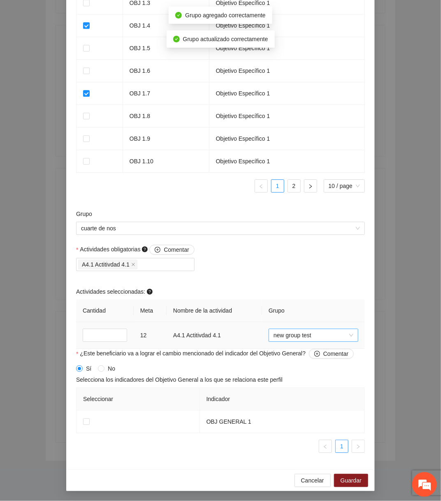
click at [289, 336] on span "new group test" at bounding box center [314, 335] width 80 height 12
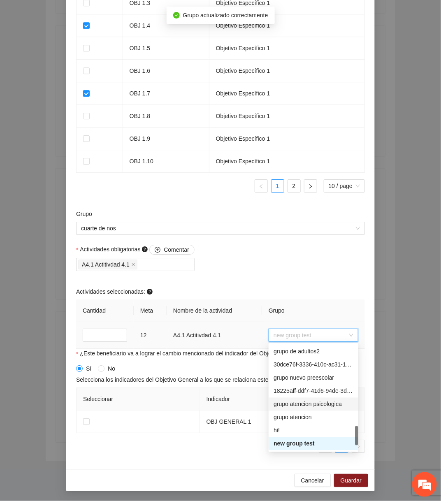
scroll to position [461, 0]
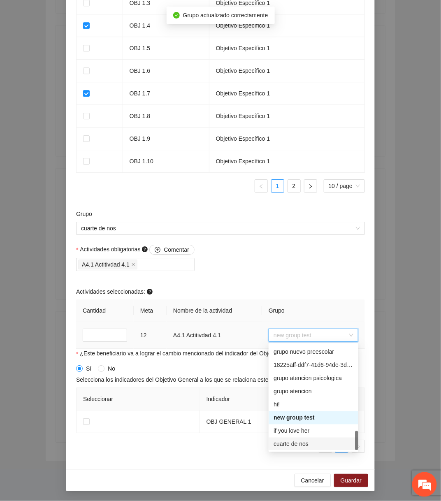
click at [322, 438] on div "cuarte de nos" at bounding box center [314, 444] width 90 height 13
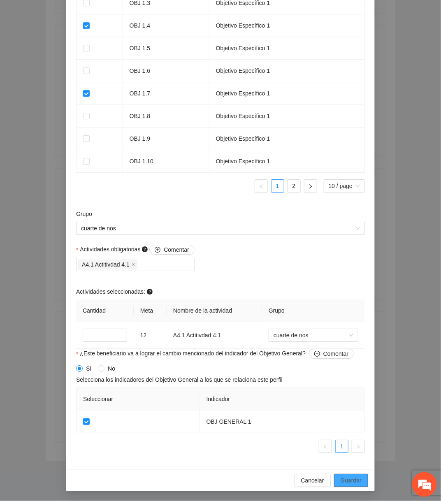
click at [364, 478] on button "Guardar" at bounding box center [351, 480] width 34 height 13
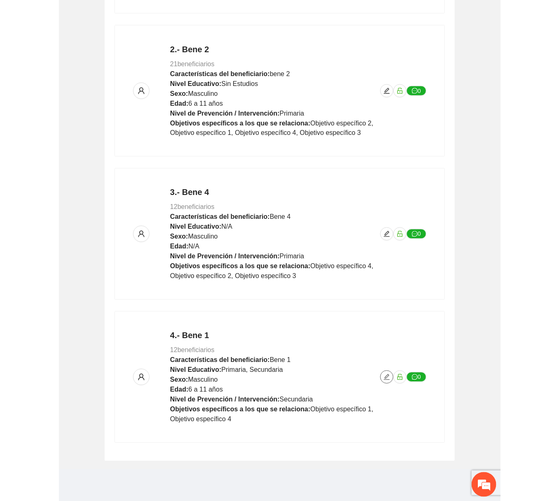
scroll to position [0, 0]
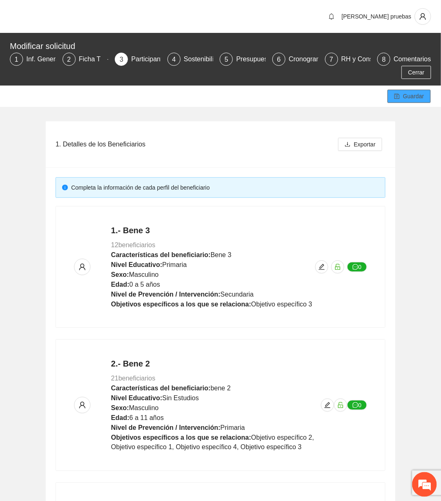
click at [420, 96] on span "Guardar" at bounding box center [413, 96] width 21 height 9
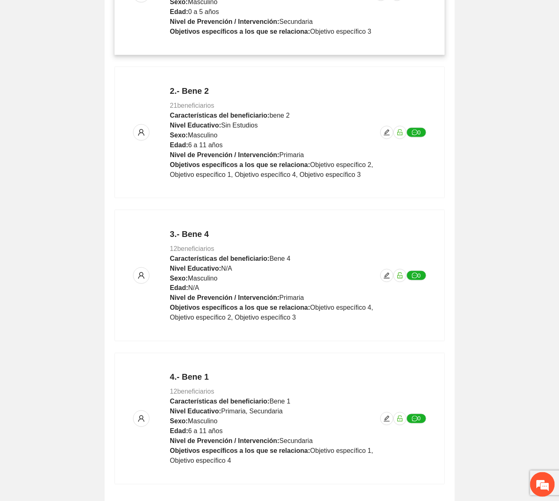
scroll to position [315, 0]
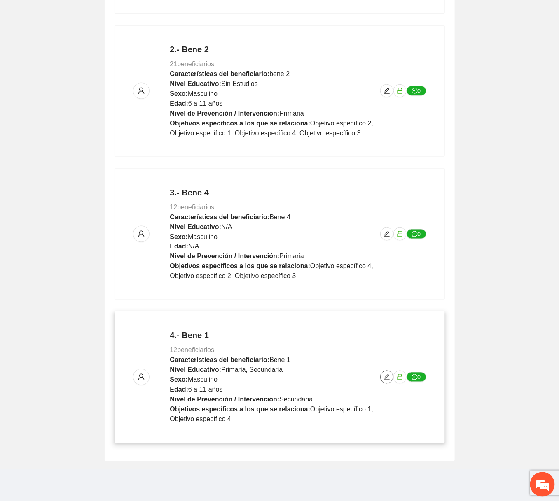
click at [380, 377] on span "edit" at bounding box center [386, 377] width 12 height 7
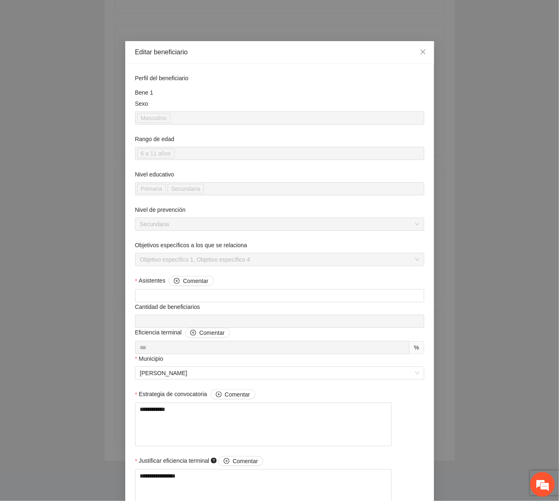
scroll to position [623, 0]
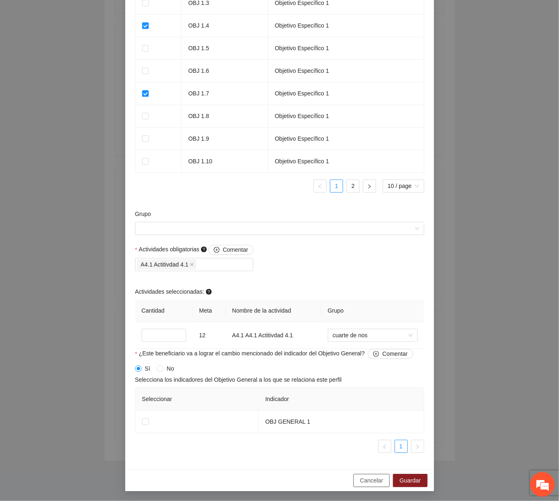
click at [365, 483] on span "Cancelar" at bounding box center [371, 480] width 23 height 9
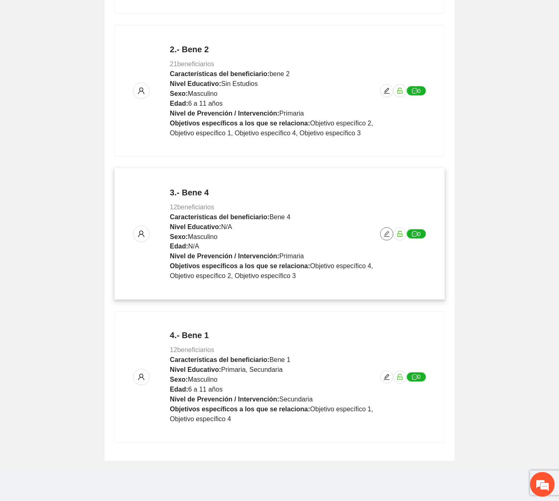
click at [383, 231] on icon "edit" at bounding box center [386, 234] width 7 height 7
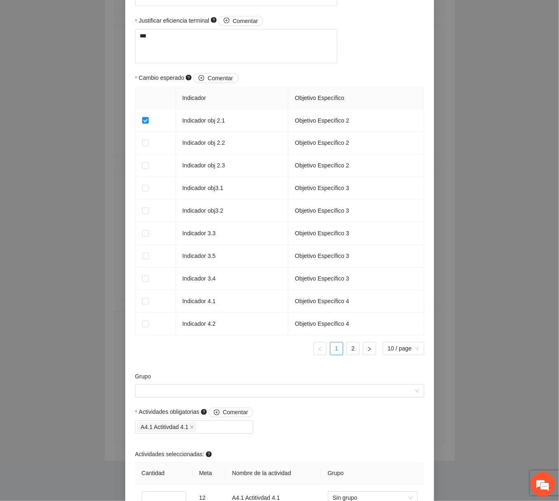
scroll to position [623, 0]
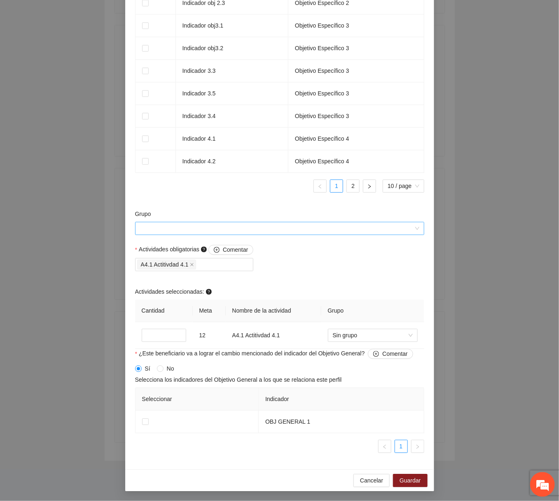
click at [321, 234] on input "Grupo" at bounding box center [276, 228] width 273 height 12
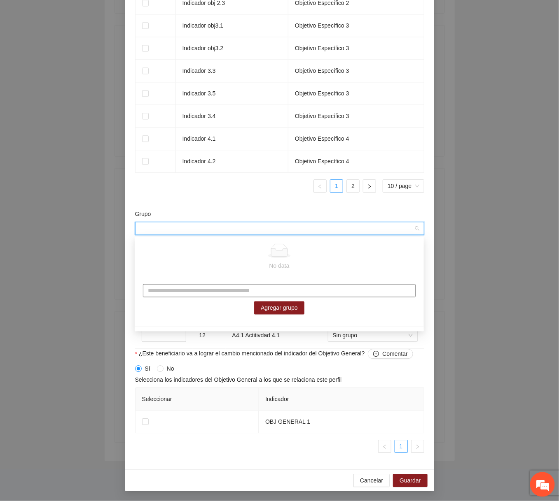
click at [305, 288] on input "text" at bounding box center [279, 290] width 273 height 13
click at [293, 392] on th "Indicador" at bounding box center [341, 399] width 165 height 23
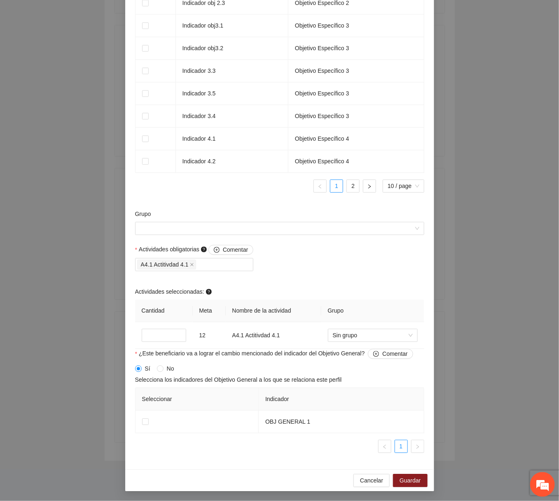
click at [288, 218] on div "Grupo" at bounding box center [279, 216] width 289 height 12
click at [274, 227] on input "Grupo" at bounding box center [276, 228] width 273 height 12
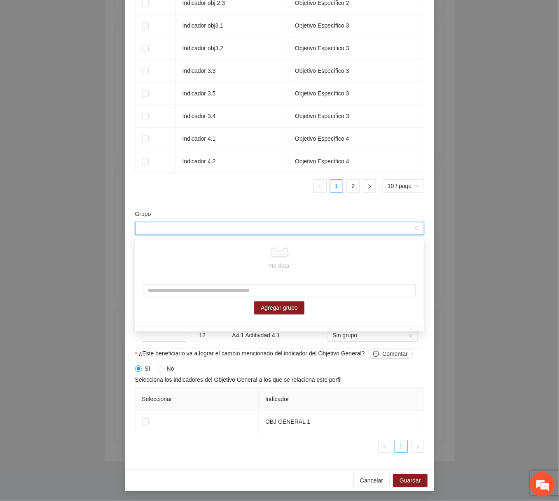
click at [202, 300] on div "Agregar grupo" at bounding box center [279, 299] width 289 height 47
click at [207, 294] on input "text" at bounding box center [279, 290] width 273 height 13
type input "**********"
click at [264, 309] on span "Agregar grupo" at bounding box center [279, 308] width 37 height 9
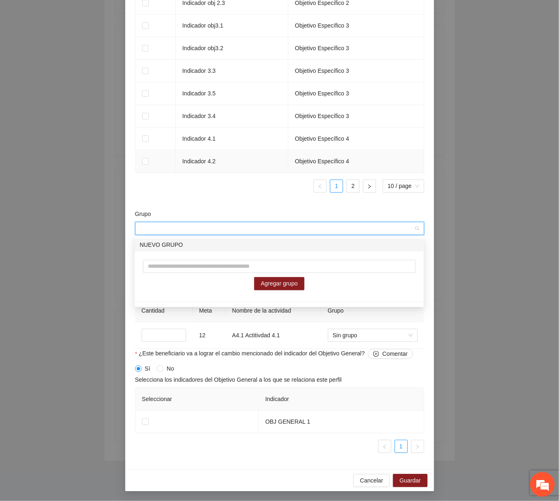
click at [266, 170] on td "Indicador 4.2" at bounding box center [232, 161] width 112 height 23
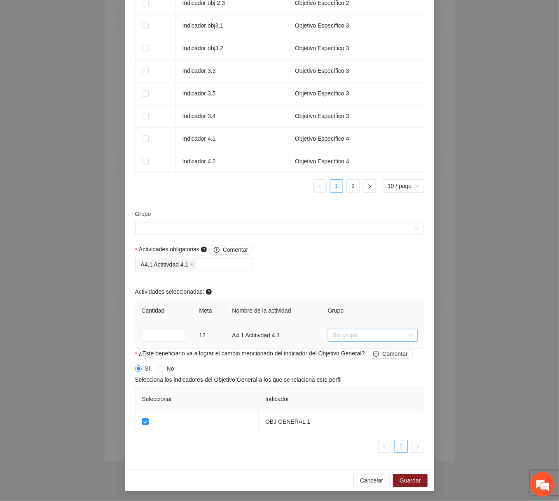
click at [366, 334] on span "Sin grupo" at bounding box center [373, 335] width 80 height 12
click at [357, 360] on div "NUEVO GRUPO" at bounding box center [372, 365] width 90 height 13
click at [404, 480] on span "Guardar" at bounding box center [409, 480] width 21 height 9
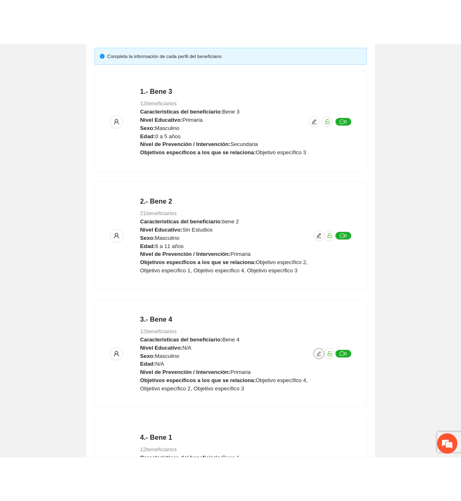
scroll to position [0, 0]
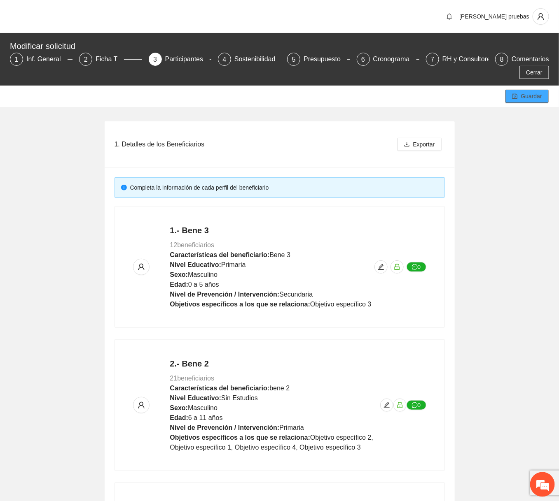
click at [531, 98] on span "Guardar" at bounding box center [531, 96] width 21 height 9
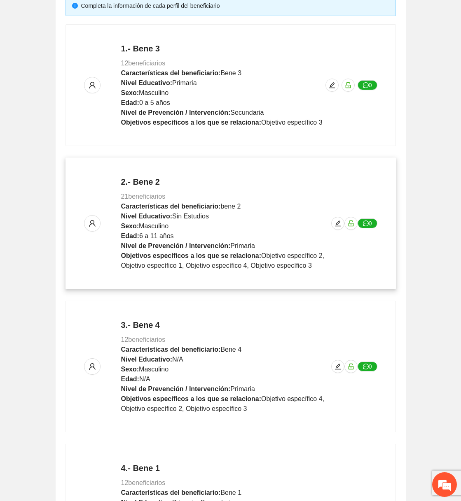
scroll to position [315, 0]
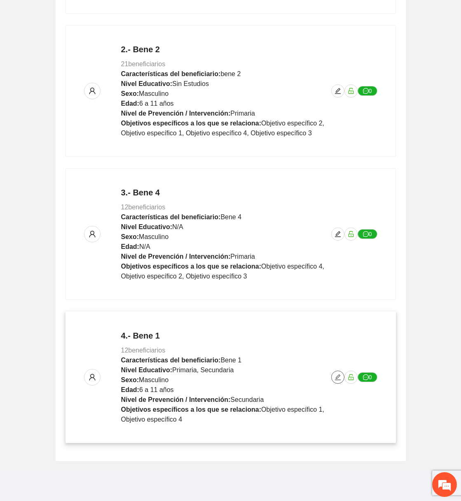
click at [339, 380] on button "button" at bounding box center [337, 377] width 13 height 13
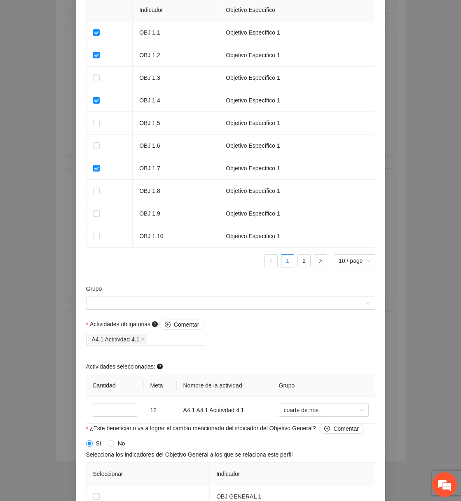
scroll to position [623, 0]
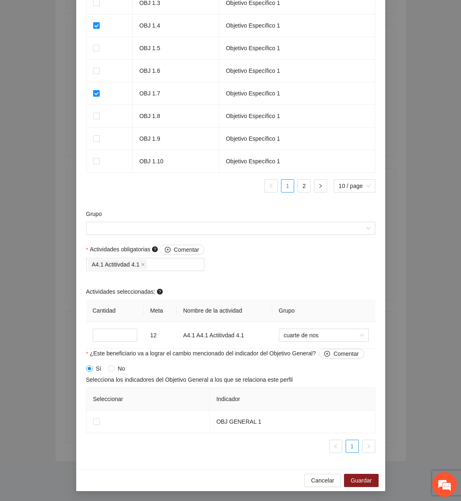
click at [300, 478] on div "Cancelar Guardar" at bounding box center [230, 481] width 309 height 22
click at [312, 475] on button "Cancelar" at bounding box center [322, 480] width 36 height 13
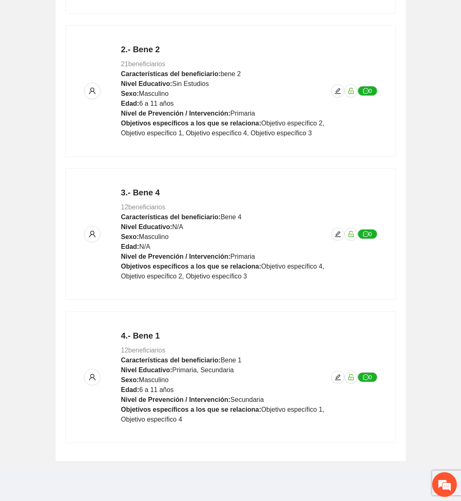
scroll to position [439, 0]
click at [338, 237] on button "button" at bounding box center [337, 234] width 13 height 13
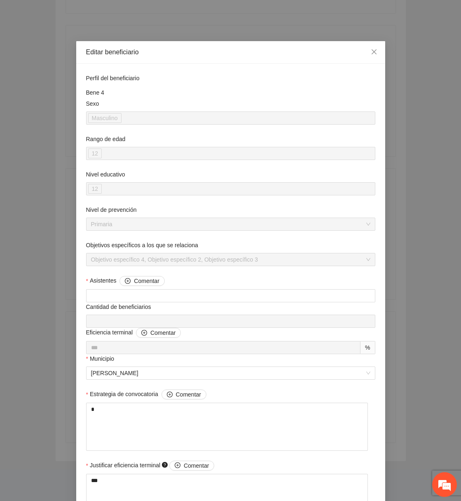
scroll to position [623, 0]
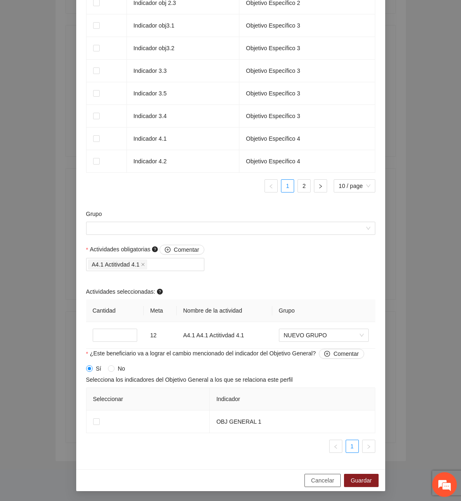
click at [319, 475] on button "Cancelar" at bounding box center [322, 480] width 36 height 13
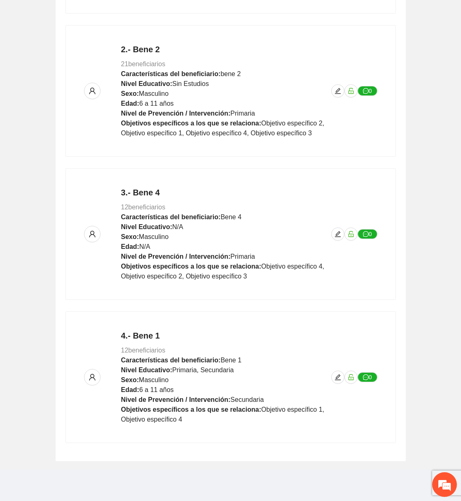
scroll to position [439, 0]
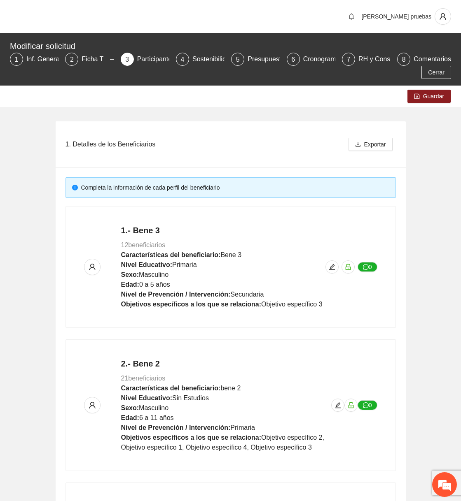
scroll to position [315, 0]
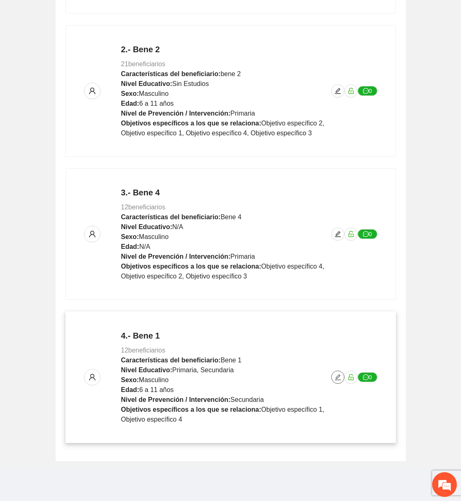
click at [338, 377] on icon "edit" at bounding box center [337, 377] width 7 height 7
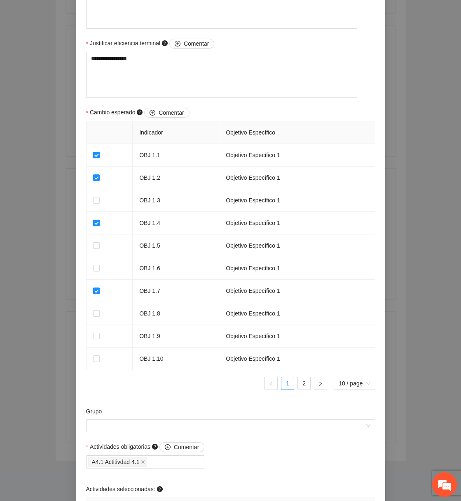
scroll to position [623, 0]
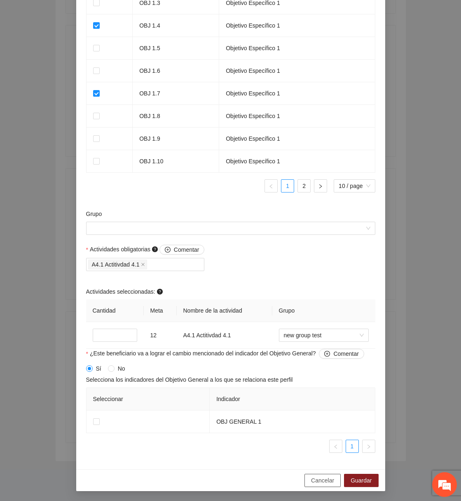
click at [309, 478] on button "Cancelar" at bounding box center [322, 480] width 36 height 13
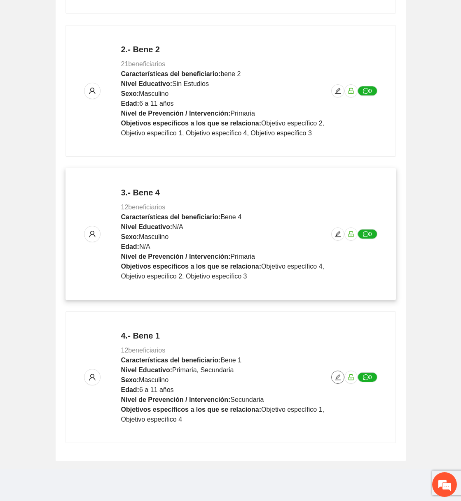
scroll to position [0, 0]
click at [338, 237] on button "button" at bounding box center [337, 234] width 13 height 13
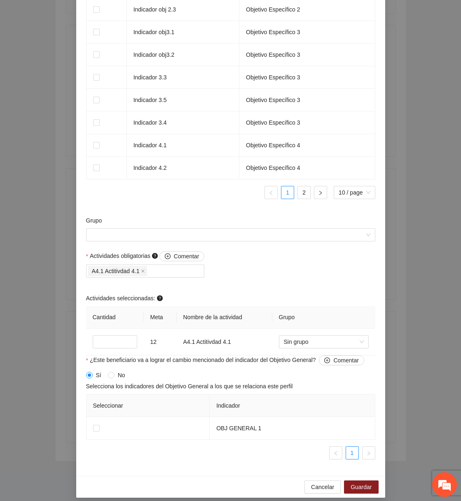
scroll to position [623, 0]
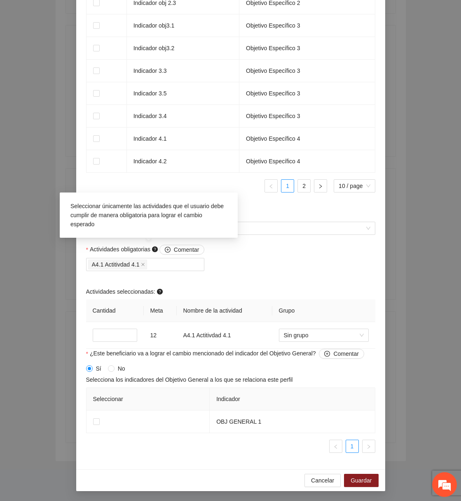
click at [213, 239] on div "Seleccionar únicamente las actividades que el usuario debe cumplir de manera ob…" at bounding box center [149, 218] width 178 height 51
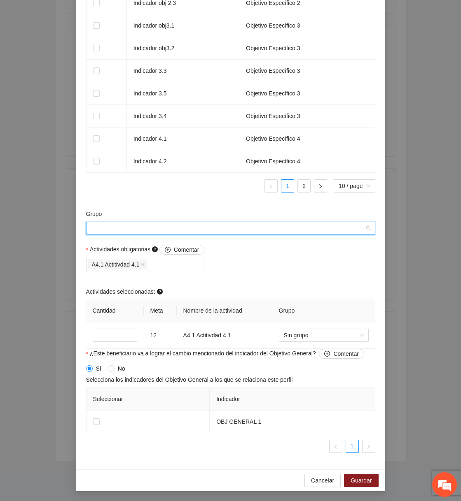
click at [252, 231] on input "Grupo" at bounding box center [227, 228] width 273 height 12
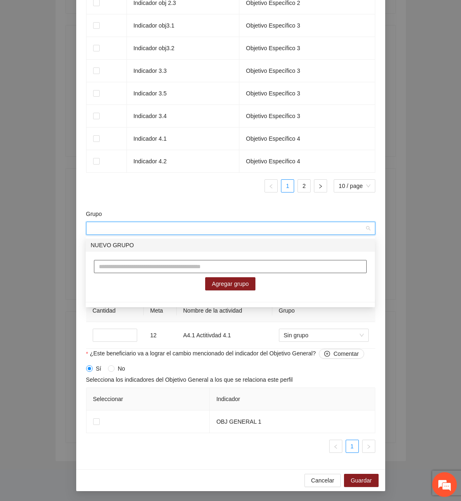
click at [219, 266] on input "text" at bounding box center [230, 266] width 273 height 13
click at [248, 188] on ul "1 2 10 / page" at bounding box center [230, 185] width 289 height 13
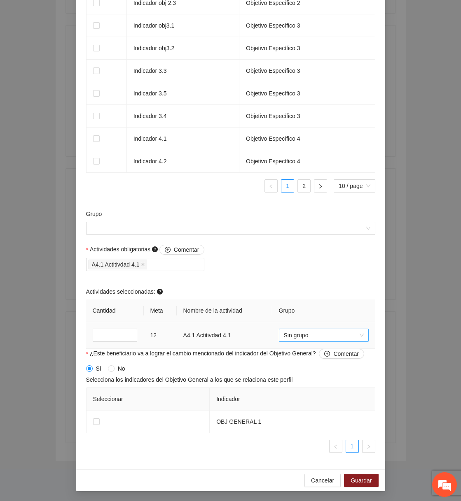
click at [301, 334] on span "Sin grupo" at bounding box center [324, 335] width 80 height 12
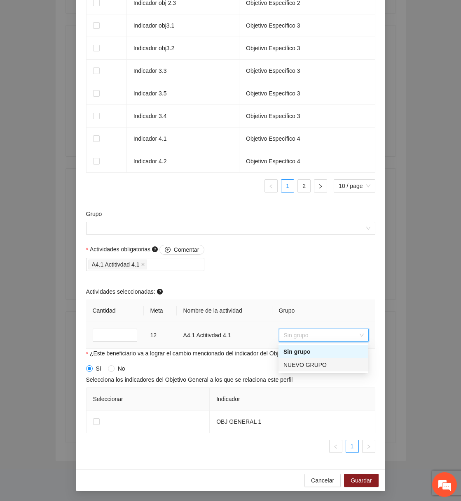
click at [299, 361] on div "NUEVO GRUPO" at bounding box center [323, 365] width 80 height 9
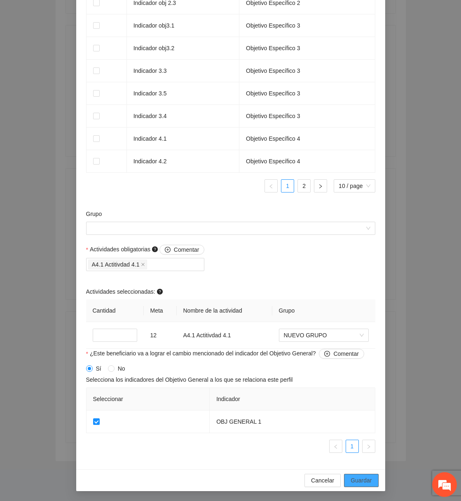
click at [369, 481] on span "Guardar" at bounding box center [360, 480] width 21 height 9
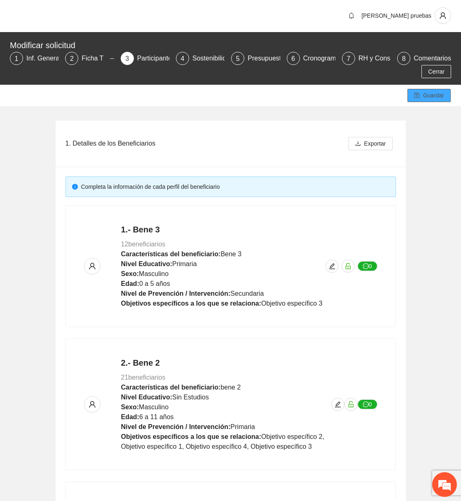
scroll to position [0, 0]
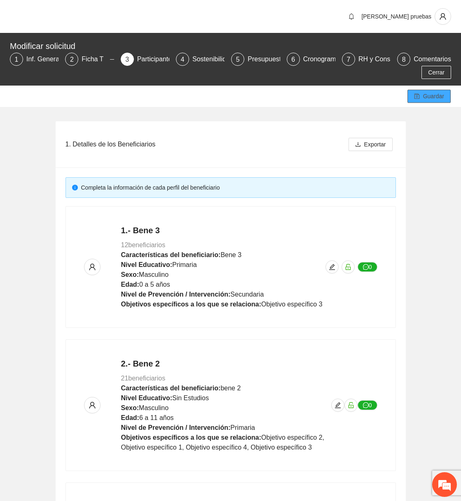
click at [436, 98] on span "Guardar" at bounding box center [433, 96] width 21 height 9
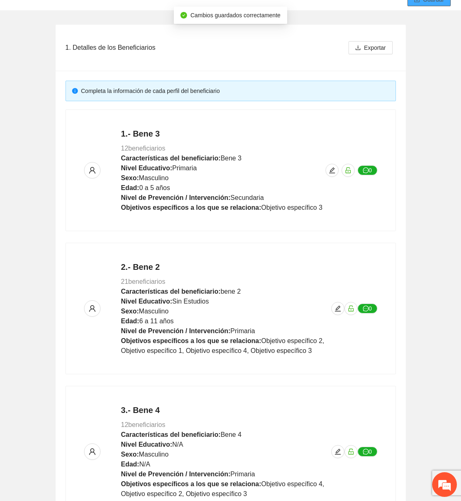
scroll to position [315, 0]
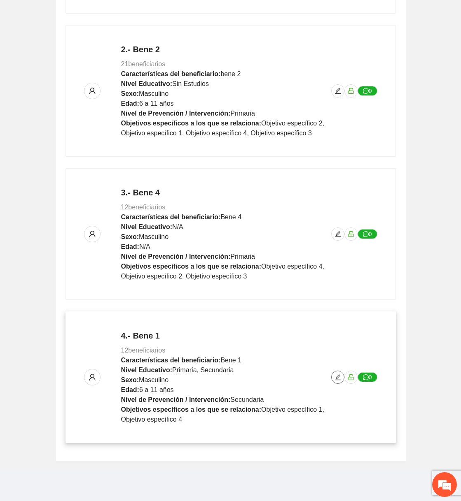
click at [335, 377] on icon "edit" at bounding box center [338, 378] width 6 height 6
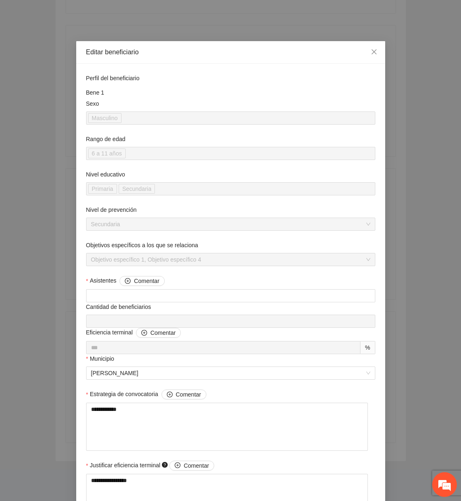
scroll to position [623, 0]
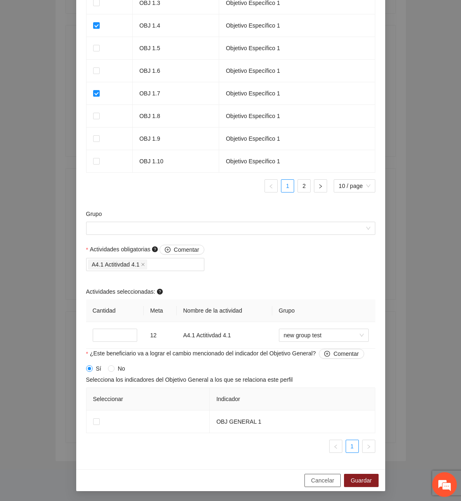
click at [324, 483] on span "Cancelar" at bounding box center [322, 480] width 23 height 9
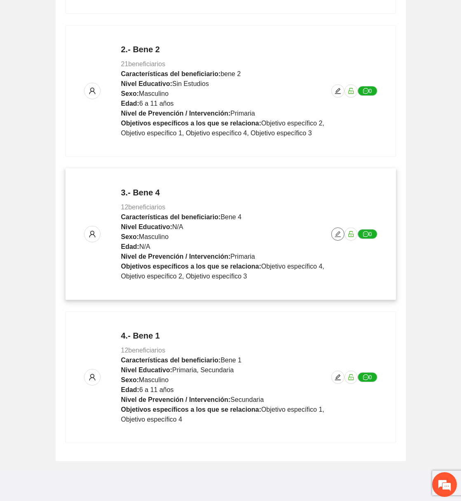
click at [336, 236] on icon "edit" at bounding box center [338, 234] width 6 height 6
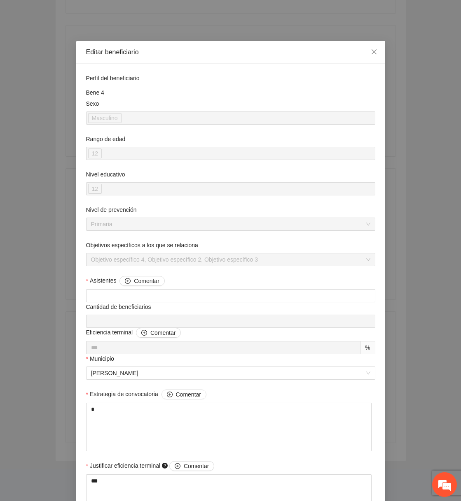
scroll to position [623, 0]
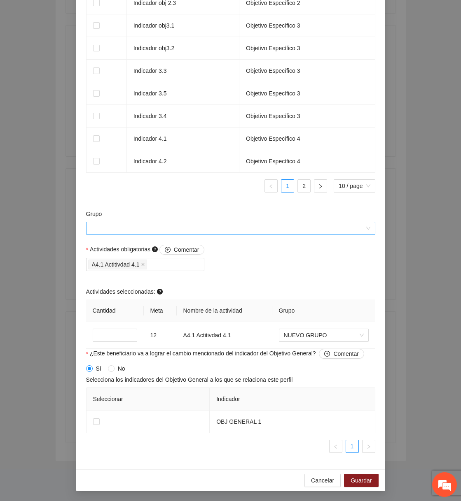
click at [183, 228] on input "Grupo" at bounding box center [227, 228] width 273 height 12
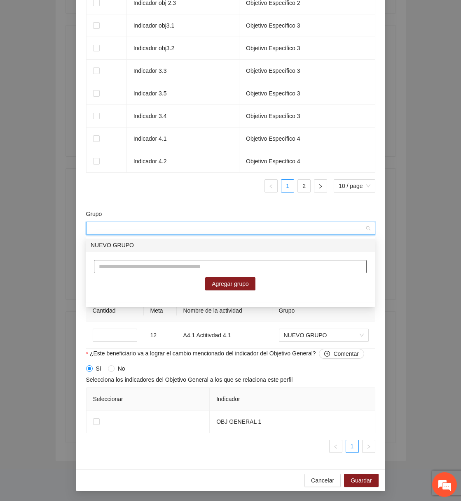
click at [160, 268] on input "text" at bounding box center [230, 266] width 273 height 13
type input "*"
type input "*******"
click at [212, 288] on button "Agregar grupo" at bounding box center [230, 283] width 50 height 13
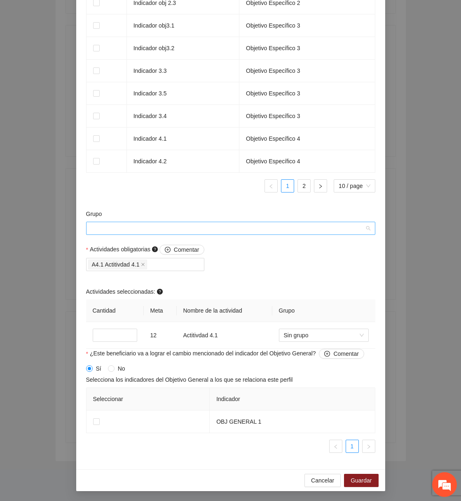
click at [188, 225] on input "Grupo" at bounding box center [227, 228] width 273 height 12
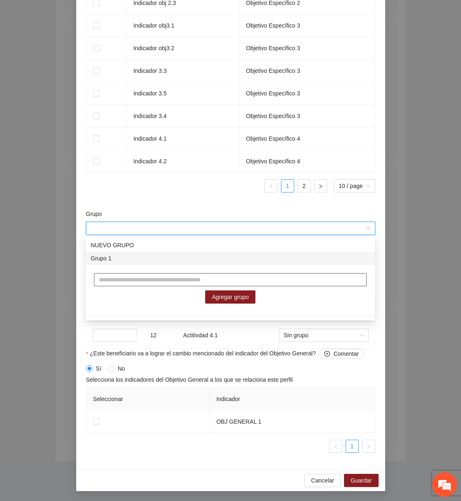
click at [151, 280] on input "text" at bounding box center [230, 279] width 273 height 13
type input "*"
click at [234, 286] on input "*******" at bounding box center [230, 279] width 273 height 13
type input "*******"
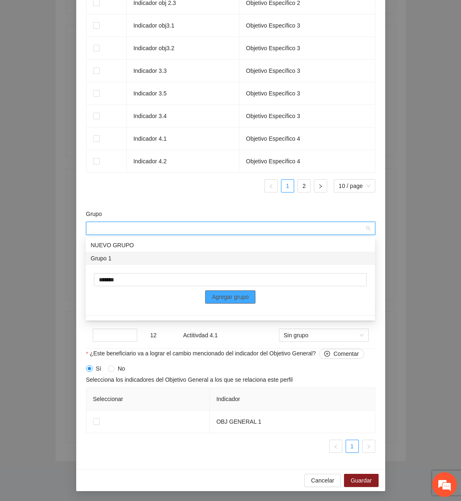
click at [231, 294] on span "Agregar grupo" at bounding box center [230, 297] width 37 height 9
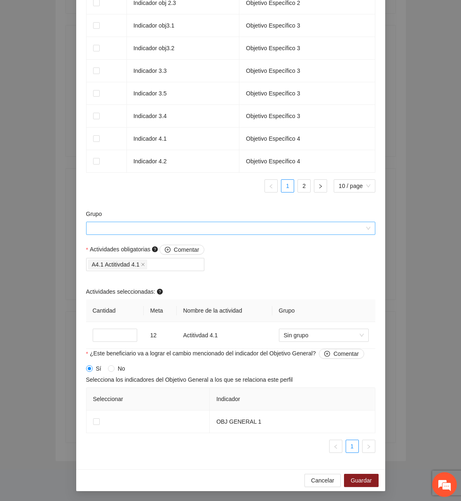
click at [212, 231] on input "Grupo" at bounding box center [227, 228] width 273 height 12
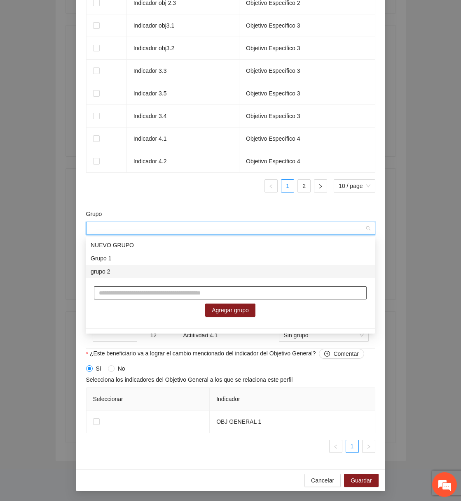
click at [175, 294] on input "text" at bounding box center [230, 293] width 273 height 13
type input "*"
type input "*******"
click at [241, 306] on span "Agregar grupo" at bounding box center [230, 310] width 37 height 9
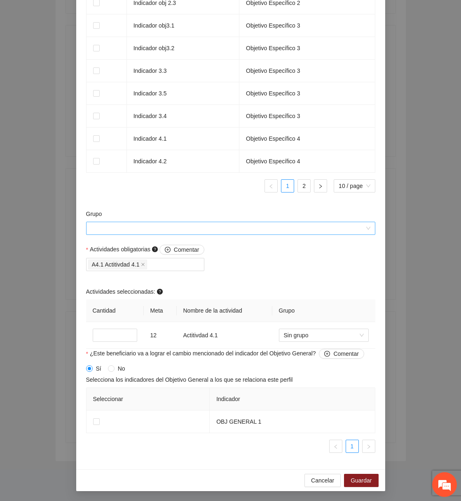
click at [200, 227] on input "Grupo" at bounding box center [227, 228] width 273 height 12
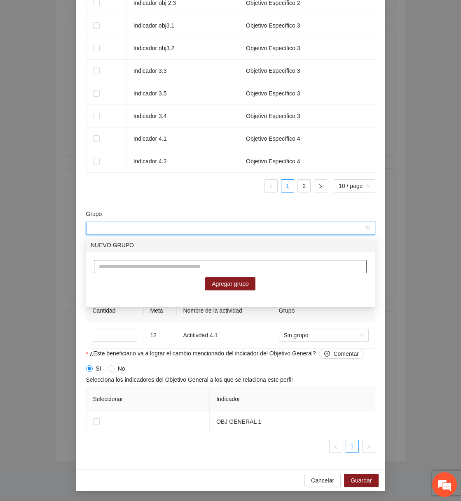
click at [176, 266] on input "text" at bounding box center [230, 266] width 273 height 13
type input "**********"
click at [219, 294] on div "**********" at bounding box center [230, 275] width 289 height 47
click at [231, 287] on span "Agregar grupo" at bounding box center [230, 284] width 37 height 9
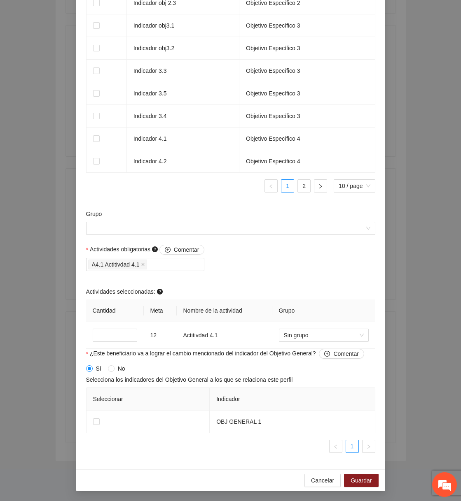
click at [290, 238] on div "Grupo" at bounding box center [230, 227] width 293 height 35
click at [295, 231] on input "Grupo" at bounding box center [227, 228] width 273 height 12
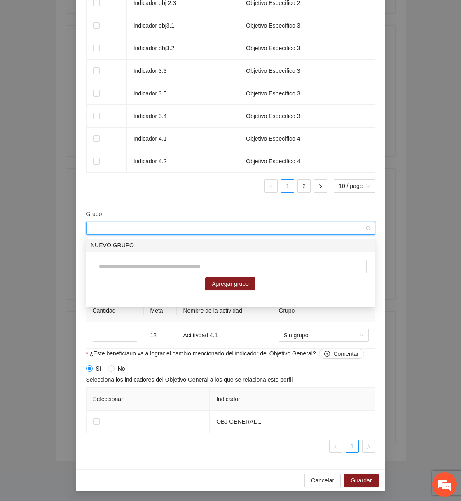
click at [252, 216] on div "Grupo" at bounding box center [230, 216] width 289 height 12
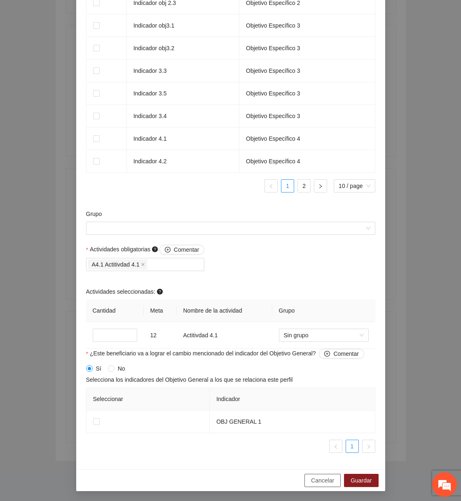
click at [317, 483] on span "Cancelar" at bounding box center [322, 480] width 23 height 9
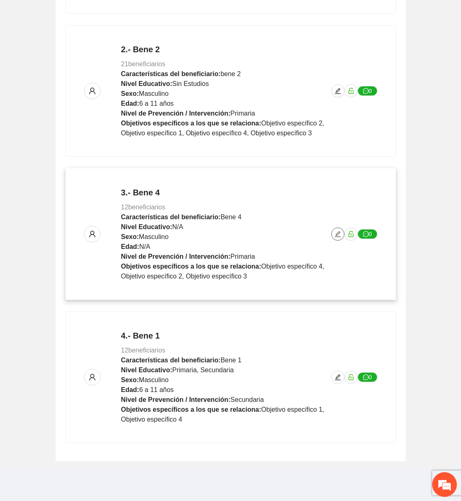
click at [334, 232] on icon "edit" at bounding box center [337, 234] width 7 height 7
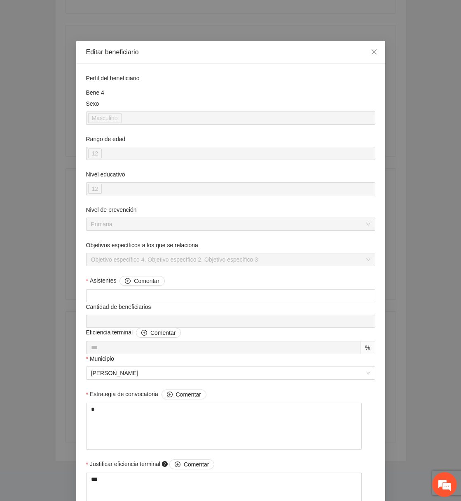
scroll to position [623, 0]
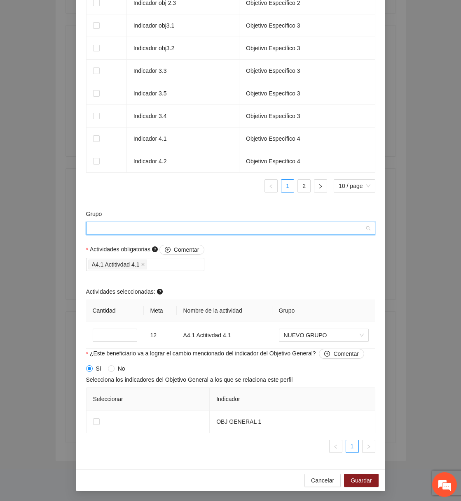
click at [259, 231] on input "Grupo" at bounding box center [227, 228] width 273 height 12
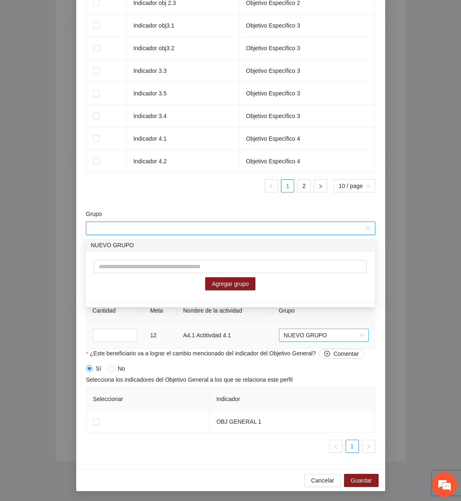
click at [308, 338] on span "NUEVO GRUPO" at bounding box center [324, 335] width 80 height 12
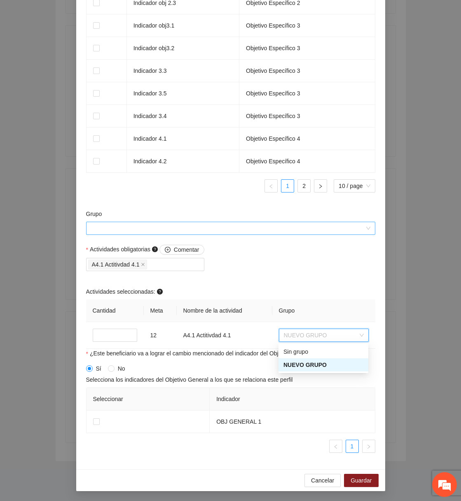
click at [265, 225] on input "Grupo" at bounding box center [227, 228] width 273 height 12
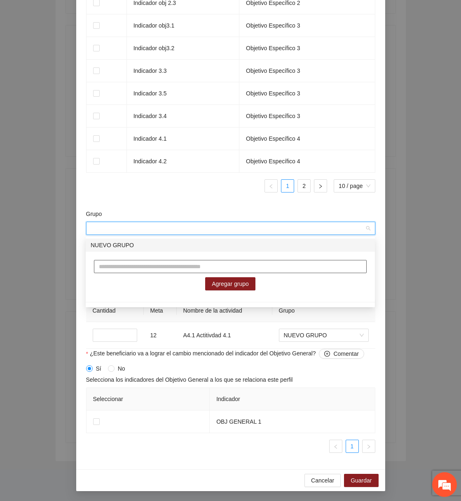
click at [183, 268] on input "text" at bounding box center [230, 266] width 273 height 13
type input "*******"
click at [221, 280] on span "Agregar grupo" at bounding box center [230, 284] width 37 height 9
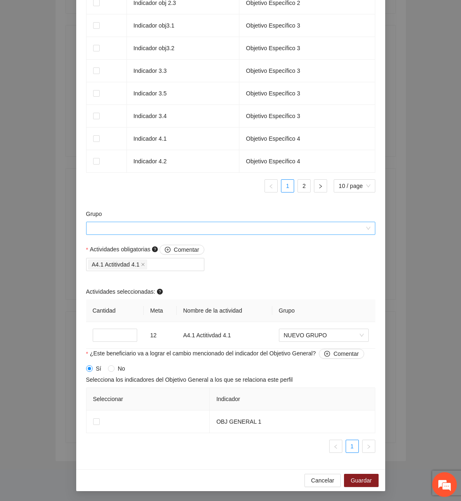
click at [278, 226] on input "Grupo" at bounding box center [227, 228] width 273 height 12
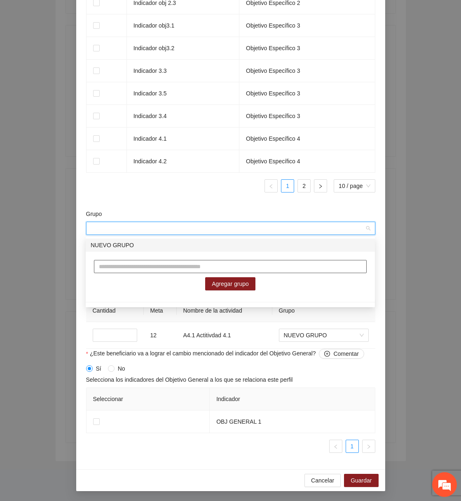
click at [221, 267] on input "text" at bounding box center [230, 266] width 273 height 13
type input "***"
click at [242, 284] on span "Agregar grupo" at bounding box center [230, 284] width 37 height 9
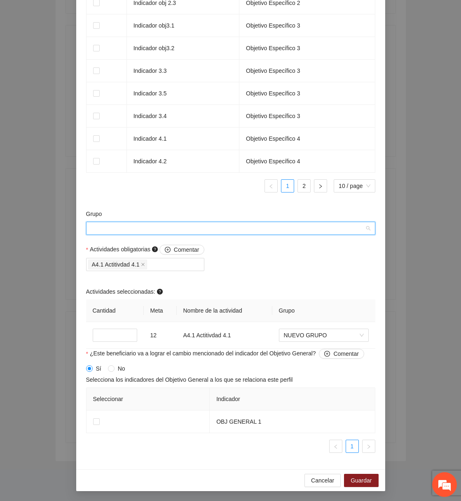
click at [308, 231] on input "Grupo" at bounding box center [227, 228] width 273 height 12
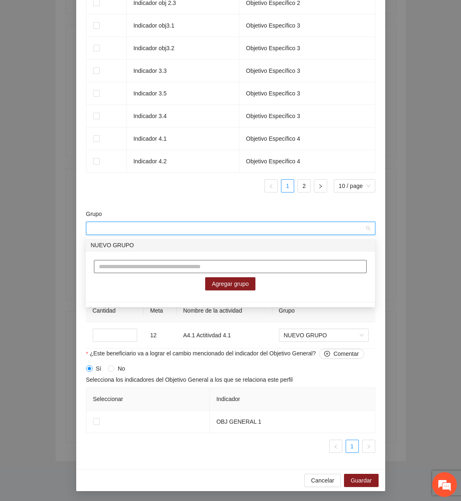
click at [239, 263] on input "text" at bounding box center [230, 266] width 273 height 13
type input "**********"
click at [238, 280] on span "Agregar grupo" at bounding box center [230, 284] width 37 height 9
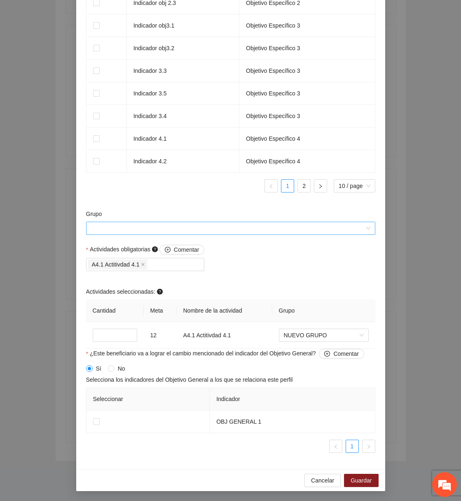
click at [323, 227] on input "Grupo" at bounding box center [227, 228] width 273 height 12
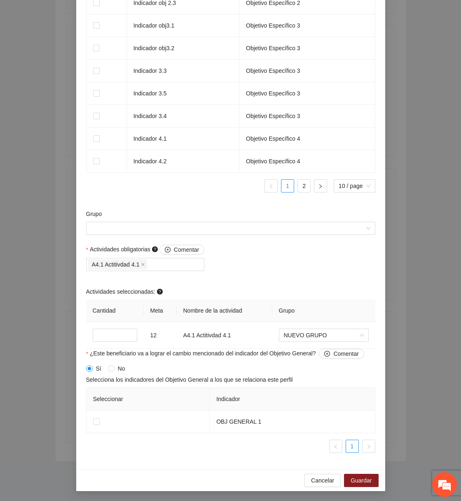
click at [324, 458] on div "Seleccionar Indicador OBJ GENERAL 1 1" at bounding box center [230, 424] width 289 height 72
click at [324, 475] on button "Cancelar" at bounding box center [322, 480] width 36 height 13
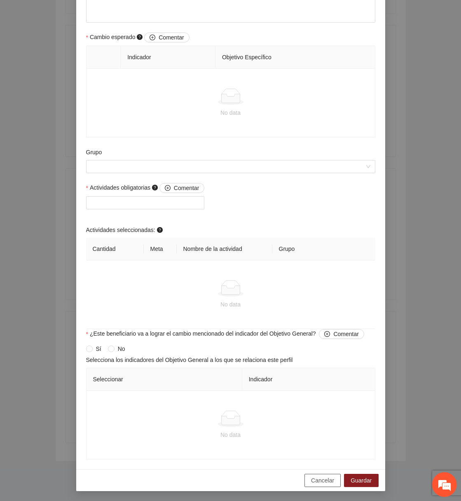
scroll to position [439, 0]
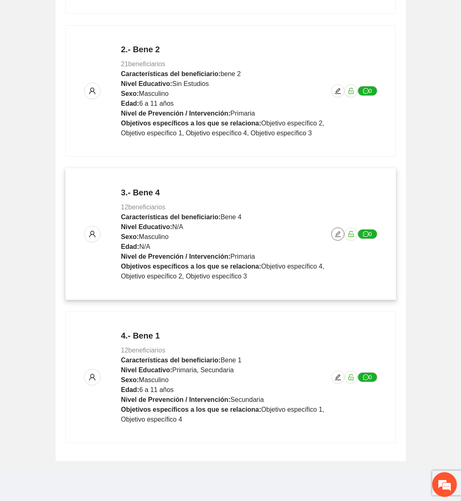
click at [336, 233] on icon "edit" at bounding box center [338, 234] width 6 height 6
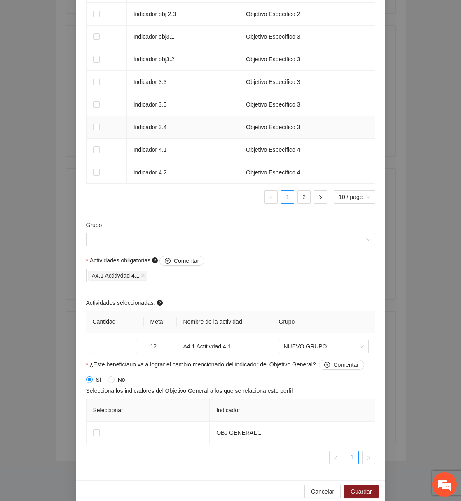
scroll to position [623, 0]
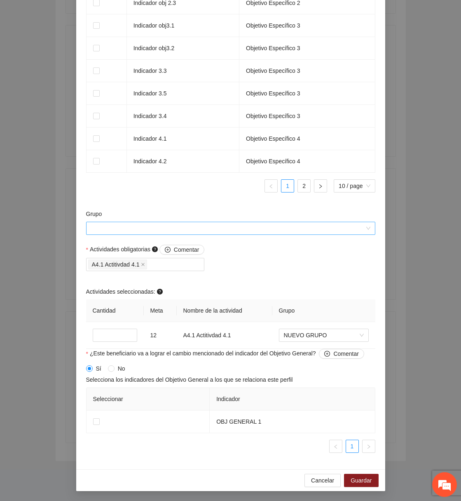
click at [286, 231] on input "Grupo" at bounding box center [227, 228] width 273 height 12
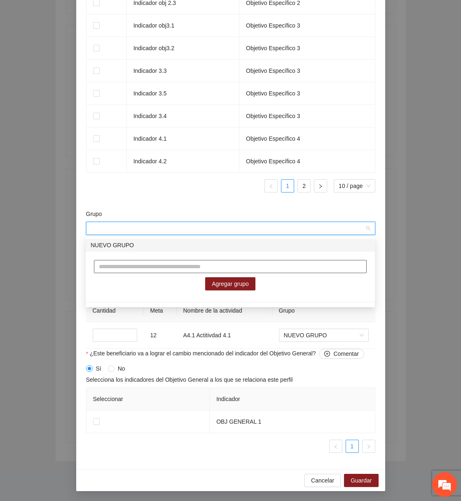
click at [217, 261] on input "text" at bounding box center [230, 266] width 273 height 13
type input "***"
click at [242, 287] on span "Agregar grupo" at bounding box center [230, 284] width 37 height 9
